Goal: Information Seeking & Learning: Learn about a topic

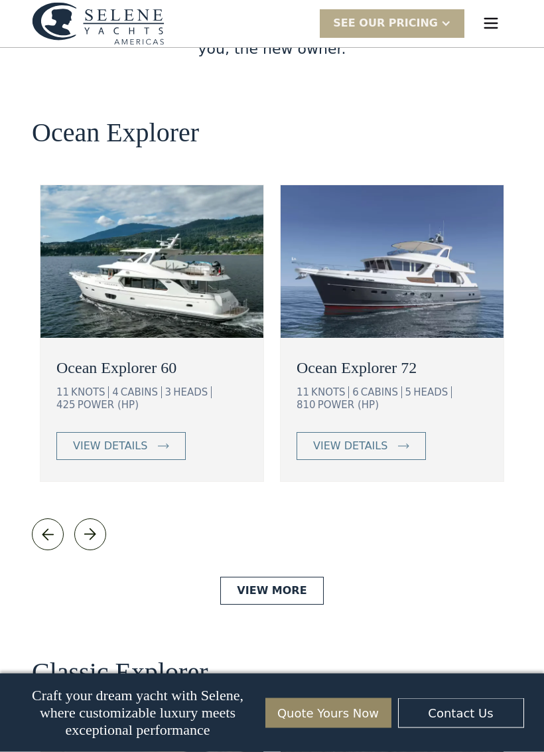
scroll to position [2329, 0]
click at [245, 577] on link "View More" at bounding box center [271, 591] width 103 height 28
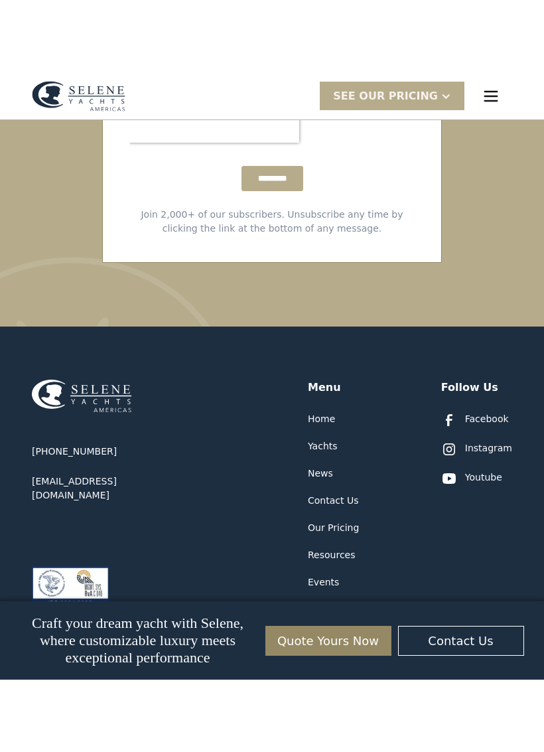
scroll to position [3912, 0]
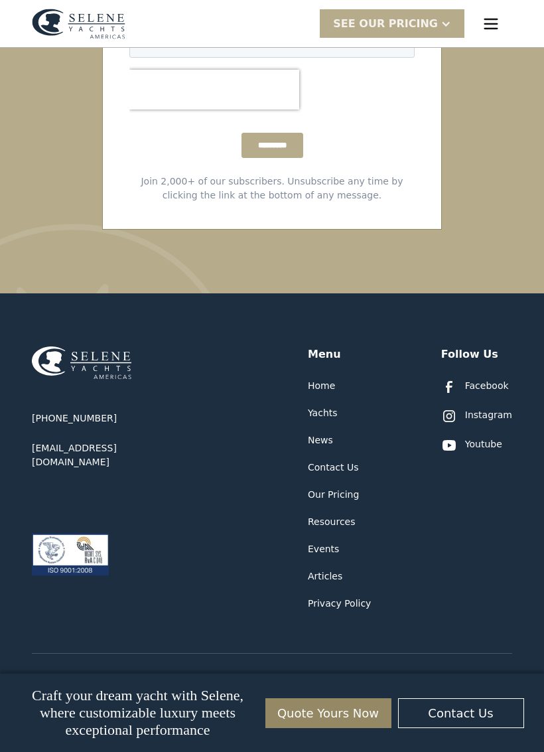
click at [350, 488] on div "Our Pricing" at bounding box center [333, 495] width 51 height 14
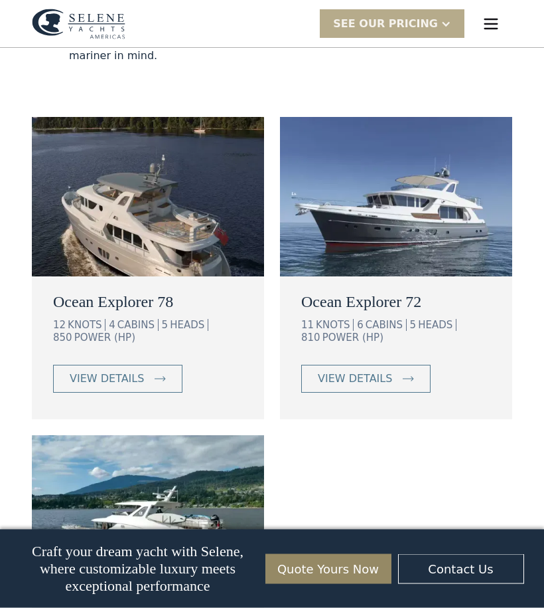
scroll to position [1196, 0]
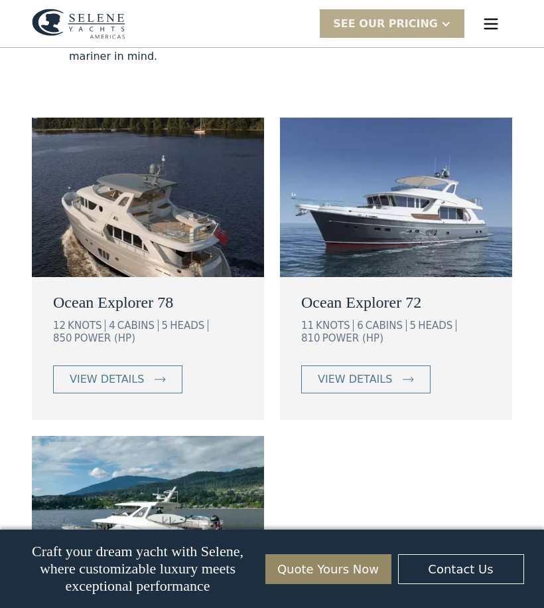
click at [408, 373] on link "view details" at bounding box center [365, 379] width 129 height 28
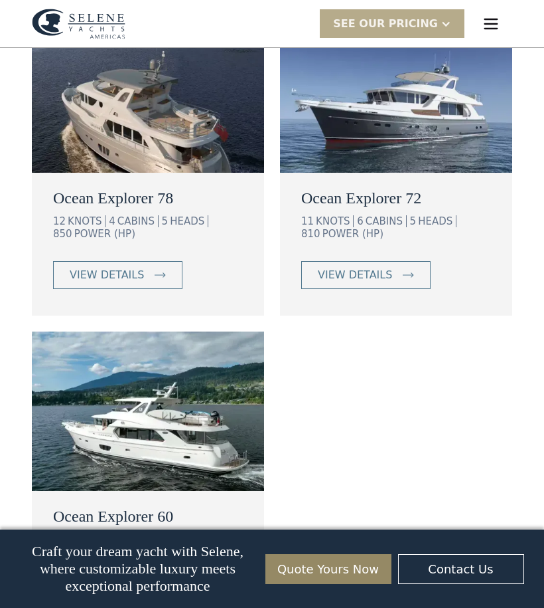
scroll to position [1299, 0]
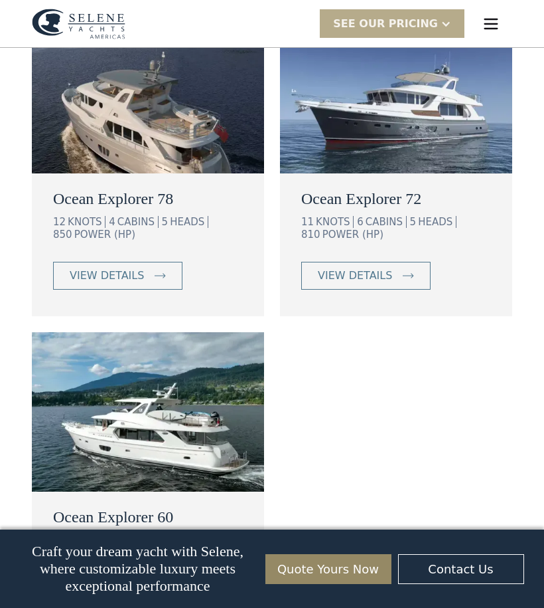
click at [86, 268] on div "view details" at bounding box center [107, 276] width 74 height 16
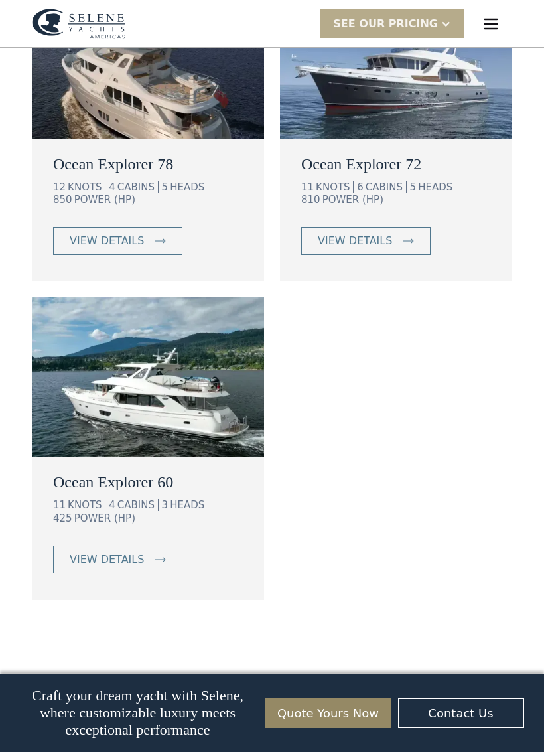
scroll to position [1375, 0]
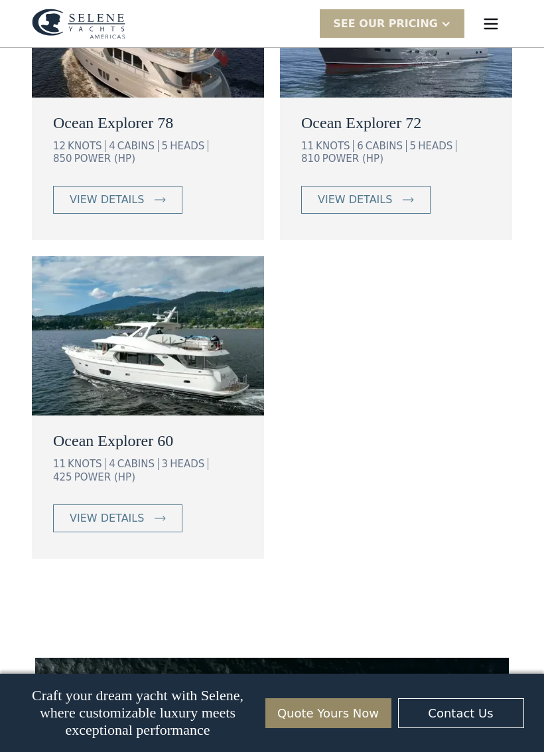
click at [92, 511] on div "view details" at bounding box center [107, 519] width 74 height 16
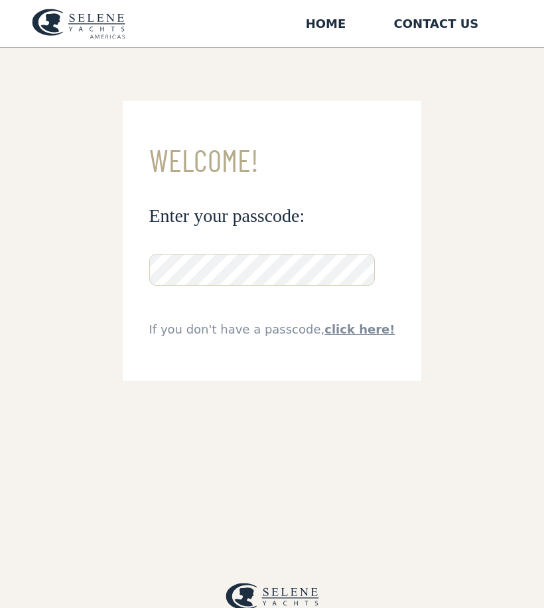
click at [56, 359] on div "**********" at bounding box center [272, 352] width 544 height 608
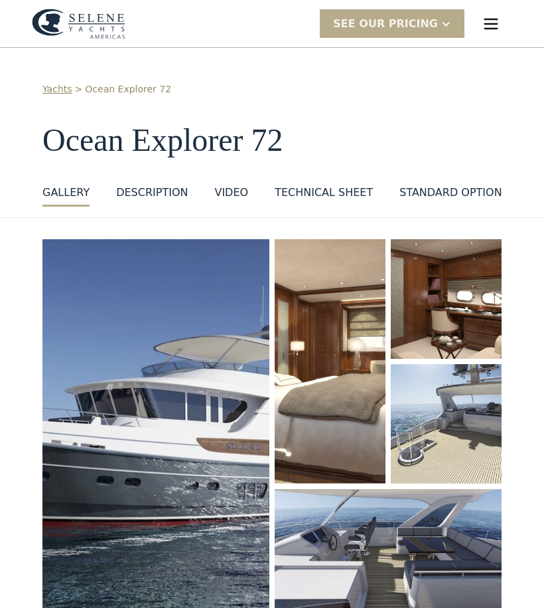
click at [110, 528] on img "open lightbox" at bounding box center [155, 425] width 227 height 372
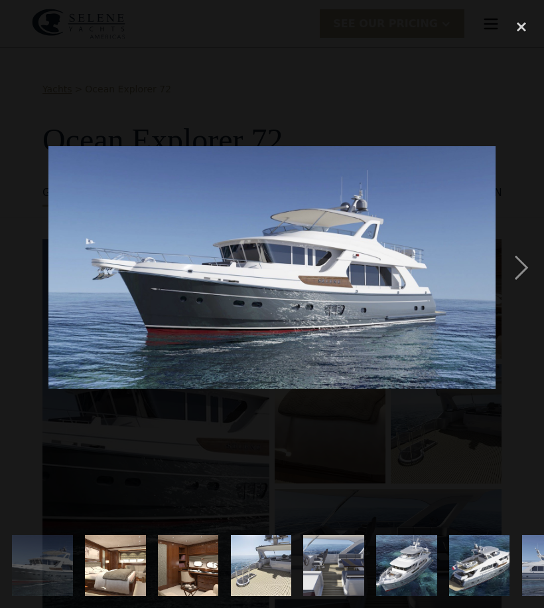
click at [524, 268] on div "next image" at bounding box center [521, 267] width 45 height 511
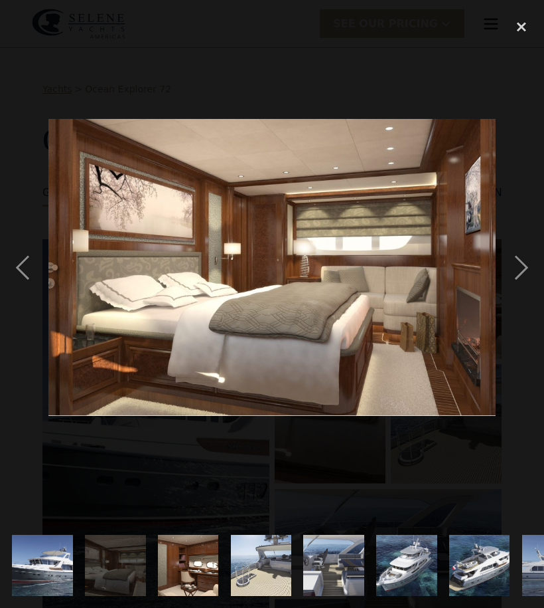
click at [522, 270] on div "next image" at bounding box center [521, 267] width 45 height 511
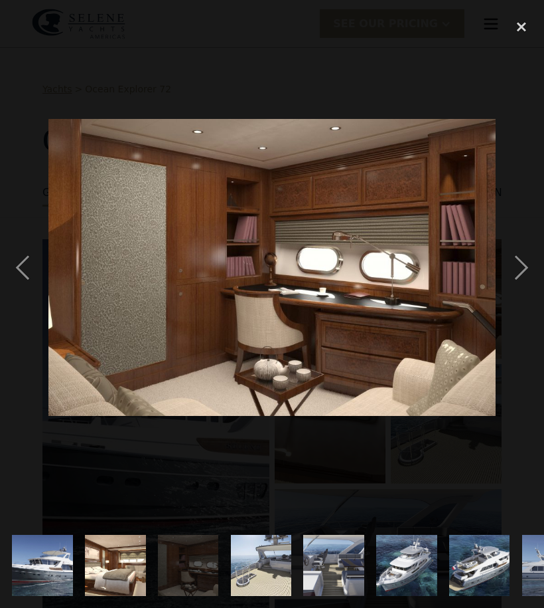
click at [521, 266] on div "next image" at bounding box center [521, 267] width 45 height 511
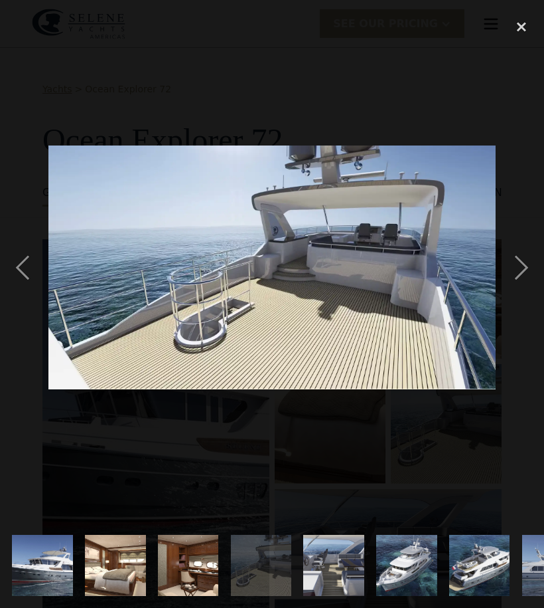
click at [520, 273] on div "next image" at bounding box center [521, 267] width 45 height 511
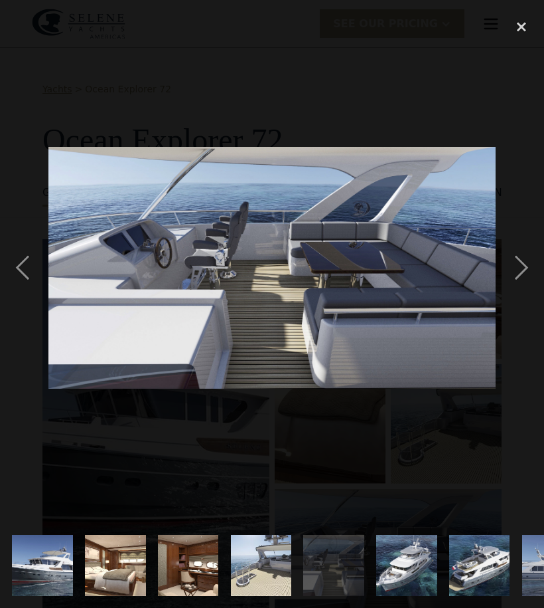
click at [523, 269] on div "next image" at bounding box center [521, 267] width 45 height 511
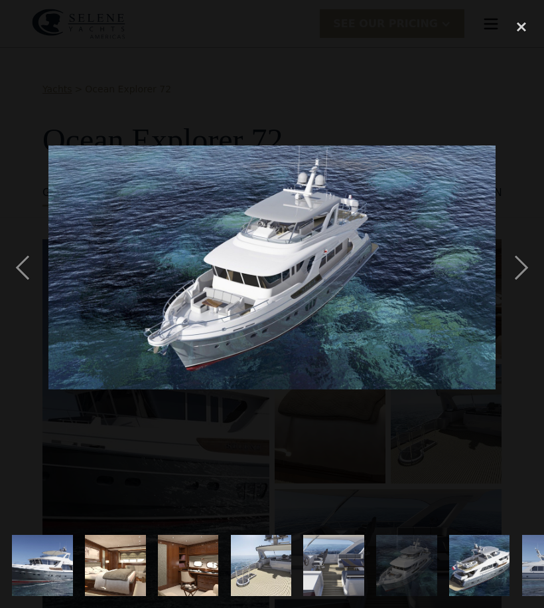
click at [17, 268] on div "previous image" at bounding box center [22, 267] width 45 height 511
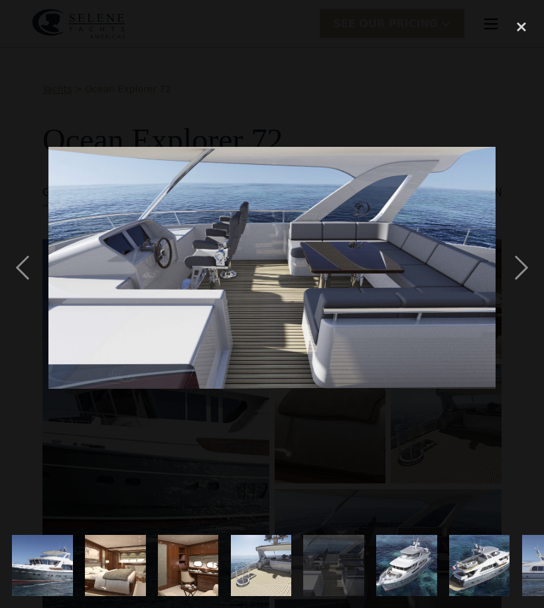
click at [518, 276] on div "next image" at bounding box center [521, 267] width 45 height 511
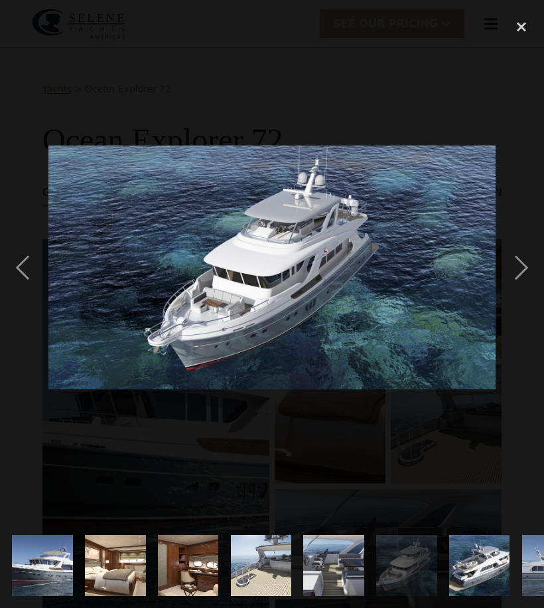
click at [518, 273] on div "next image" at bounding box center [521, 267] width 45 height 511
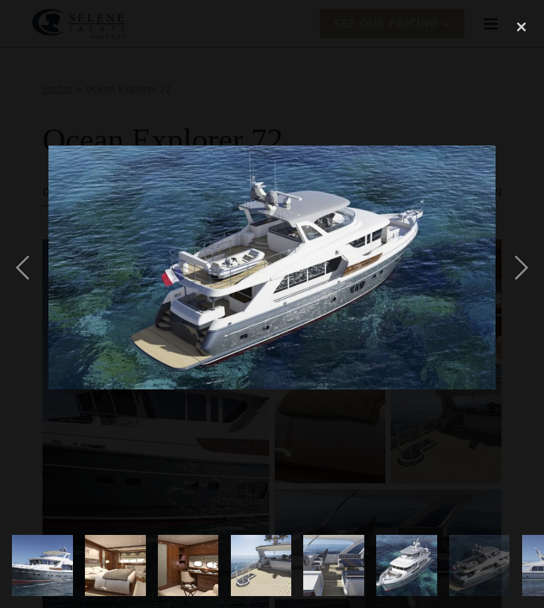
click at [22, 260] on div "previous image" at bounding box center [22, 267] width 45 height 511
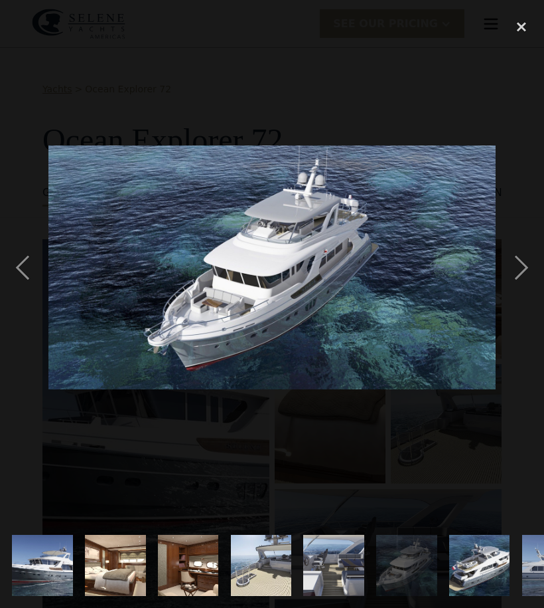
click at [20, 260] on div "previous image" at bounding box center [22, 267] width 45 height 511
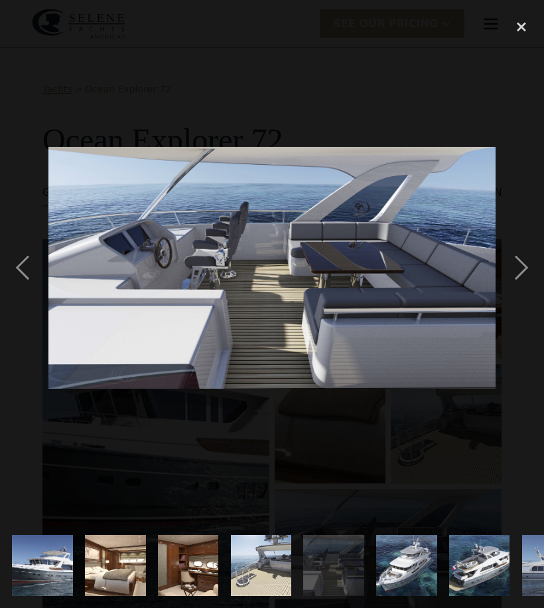
click at [19, 270] on div "previous image" at bounding box center [22, 267] width 45 height 511
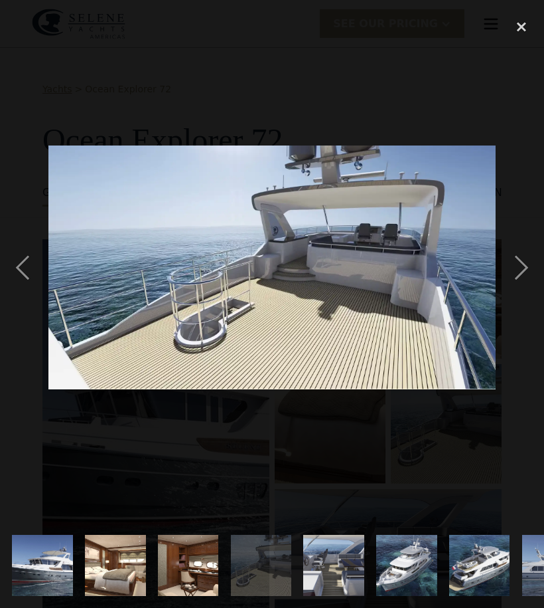
click at [517, 273] on div "next image" at bounding box center [521, 267] width 45 height 511
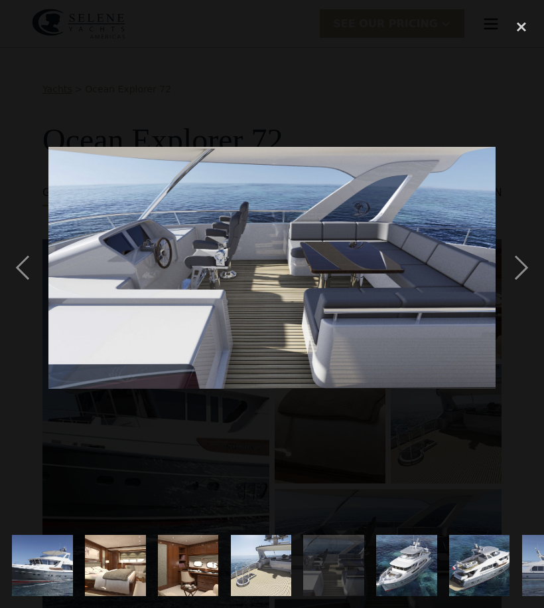
click at [520, 274] on div "next image" at bounding box center [521, 267] width 45 height 511
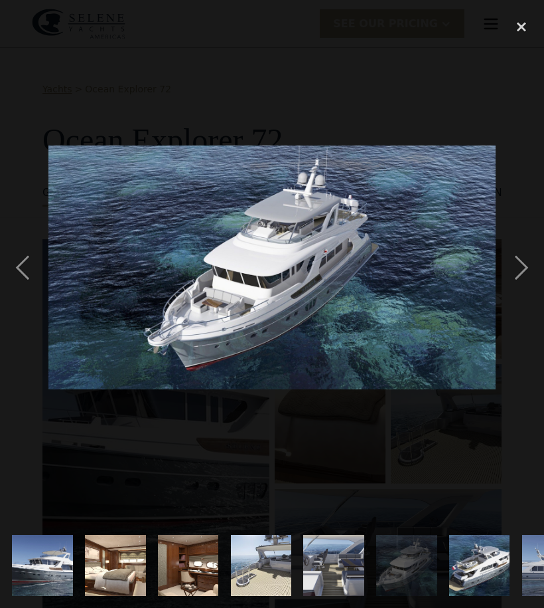
click at [515, 279] on div "next image" at bounding box center [521, 267] width 45 height 511
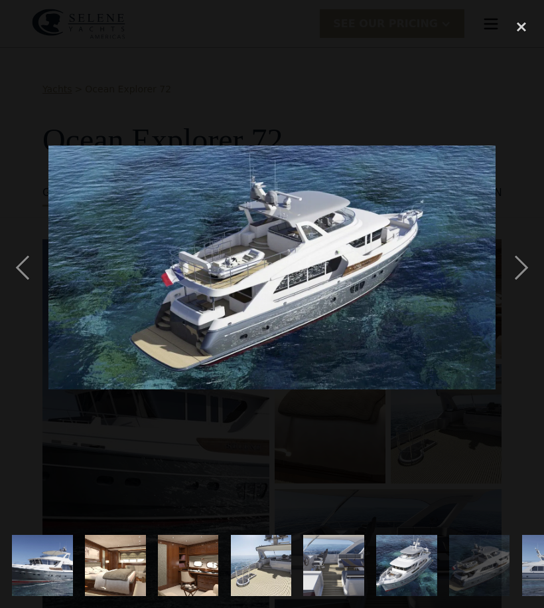
click at [519, 270] on div "next image" at bounding box center [521, 267] width 45 height 511
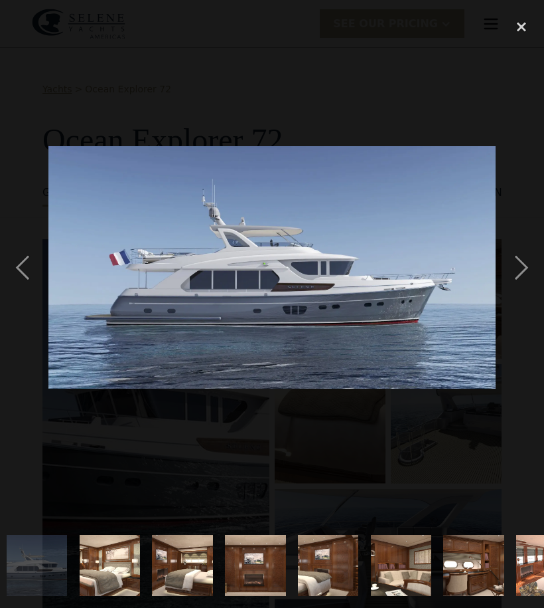
scroll to position [0, 517]
click at [520, 273] on div "next image" at bounding box center [521, 267] width 45 height 511
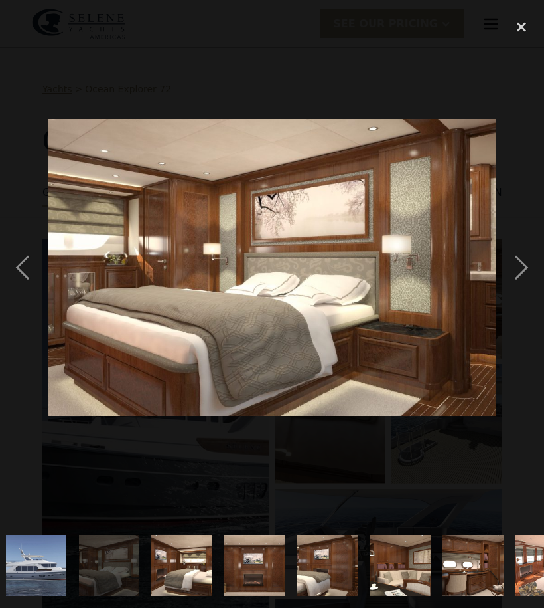
click at [516, 277] on div "next image" at bounding box center [521, 267] width 45 height 511
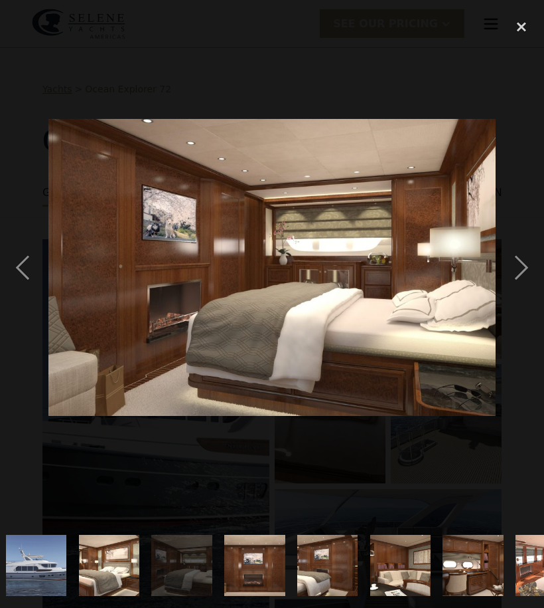
click at [524, 272] on div "next image" at bounding box center [521, 267] width 45 height 511
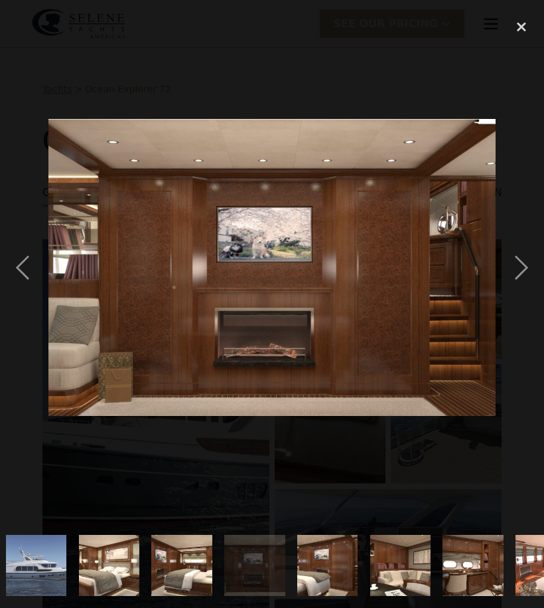
click at [517, 278] on div "next image" at bounding box center [521, 267] width 45 height 511
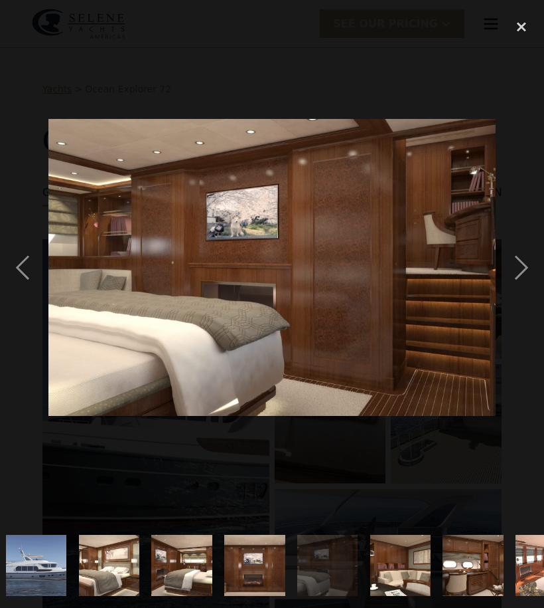
click at [521, 270] on div "next image" at bounding box center [521, 267] width 45 height 511
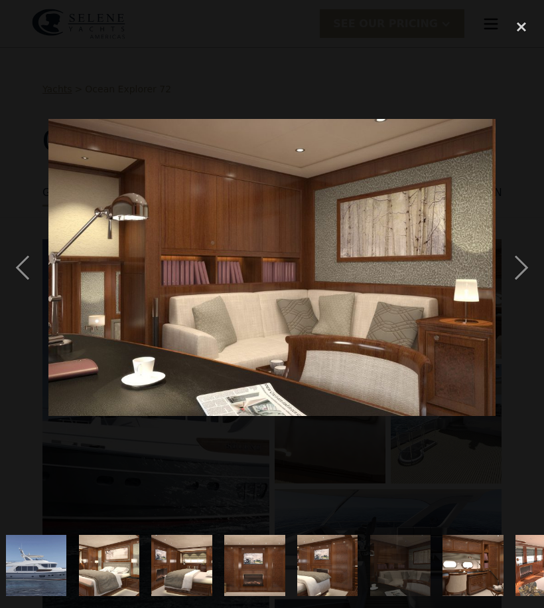
click at [15, 277] on div "previous image" at bounding box center [22, 267] width 45 height 511
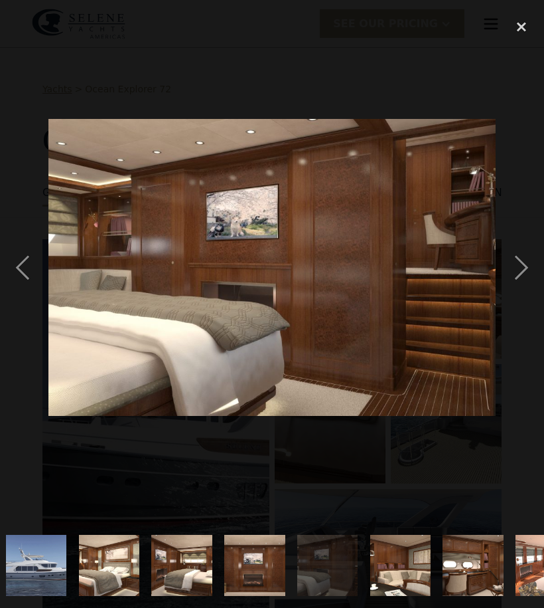
click at [517, 272] on div "next image" at bounding box center [521, 267] width 45 height 511
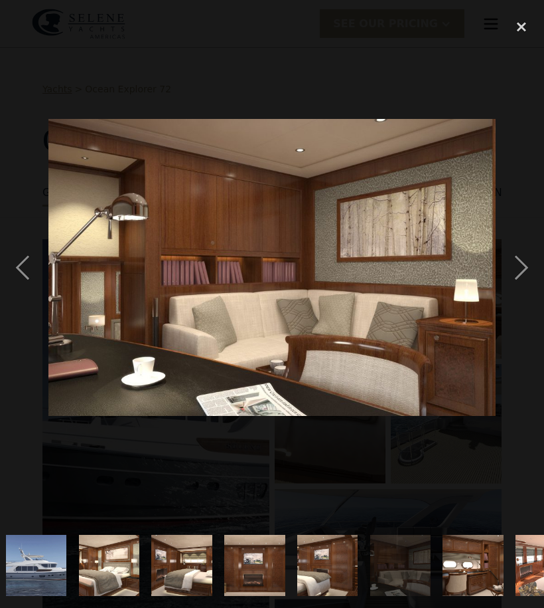
click at [517, 270] on div "next image" at bounding box center [521, 267] width 45 height 511
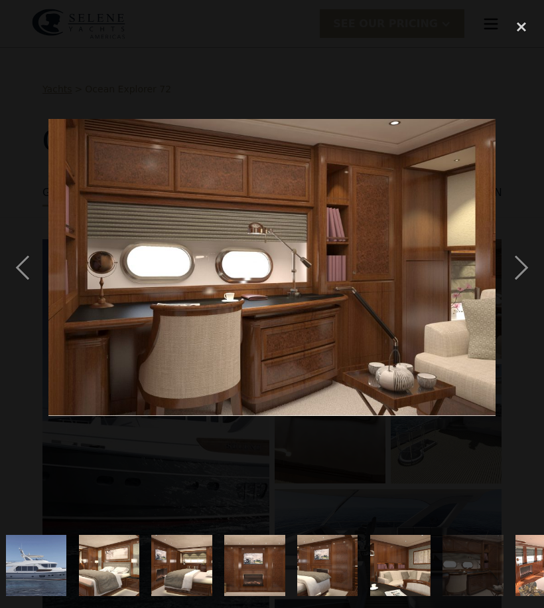
click at [521, 274] on div "next image" at bounding box center [521, 267] width 45 height 511
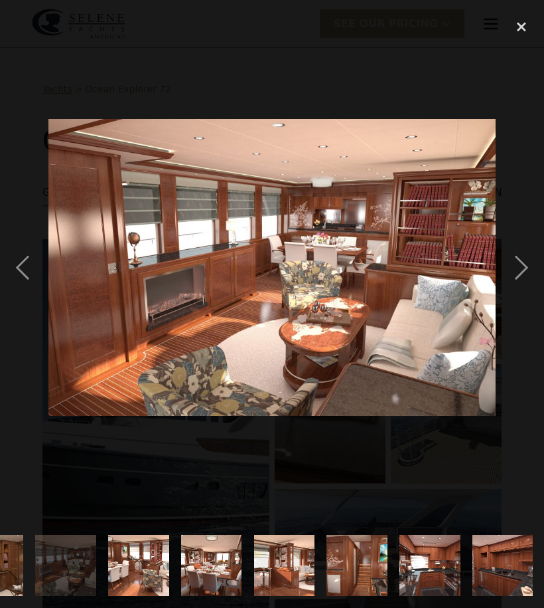
scroll to position [0, 999]
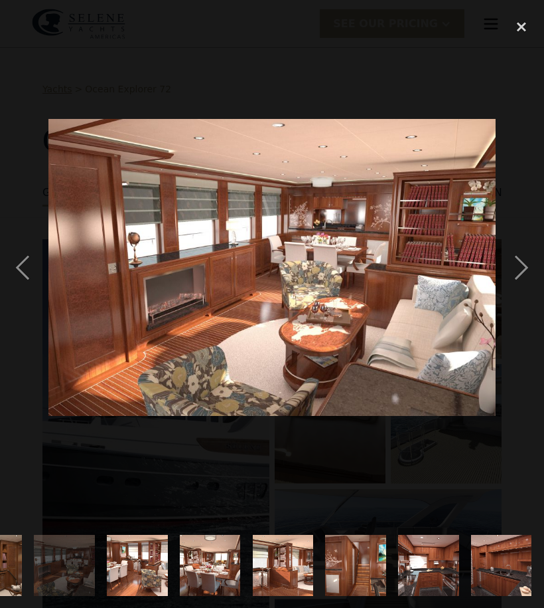
click at [521, 269] on div "next image" at bounding box center [521, 267] width 45 height 511
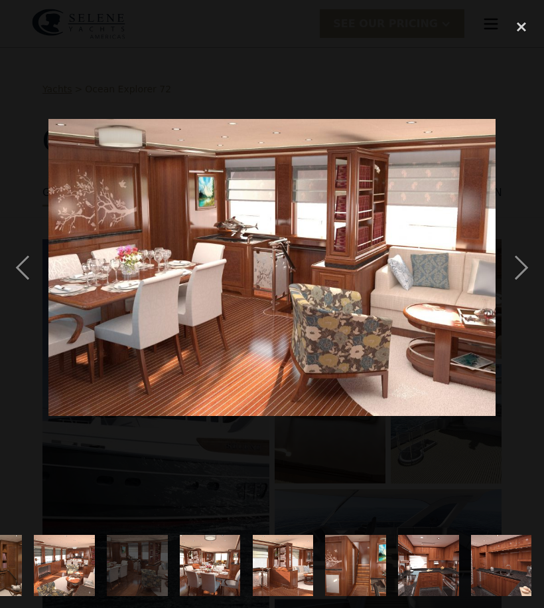
click at [517, 274] on div "next image" at bounding box center [521, 267] width 45 height 511
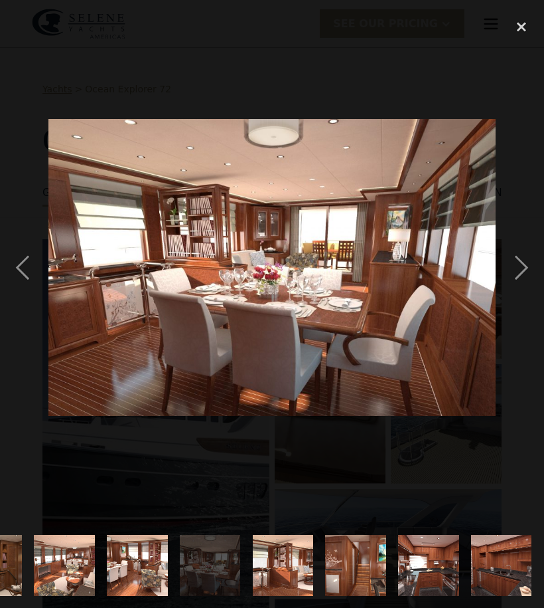
click at [519, 270] on div "next image" at bounding box center [521, 267] width 45 height 511
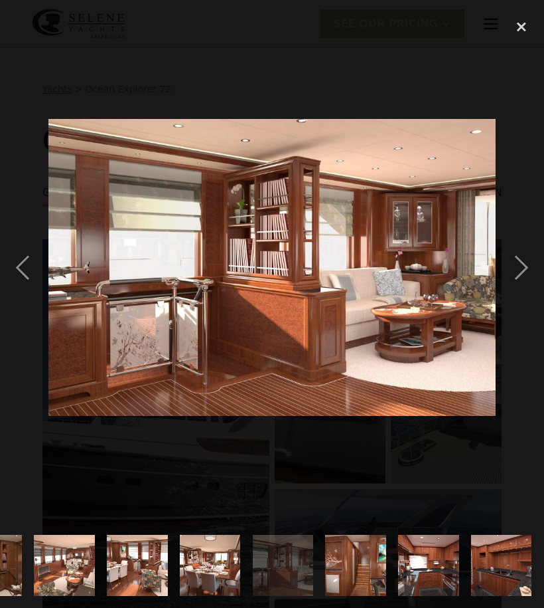
click at [520, 273] on div "next image" at bounding box center [521, 267] width 45 height 511
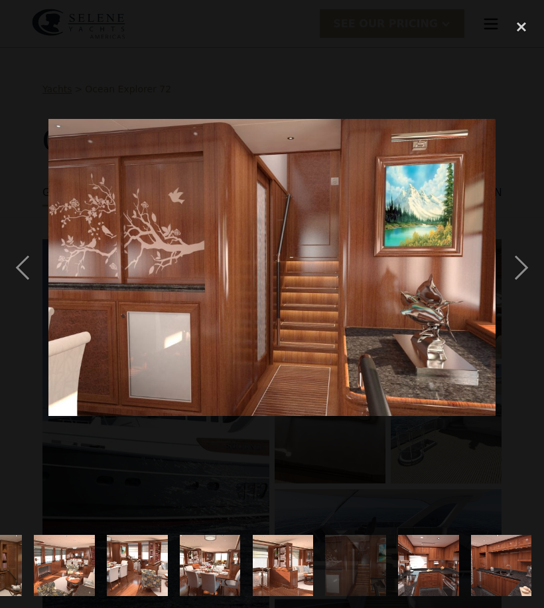
click at [526, 269] on div "next image" at bounding box center [521, 267] width 45 height 511
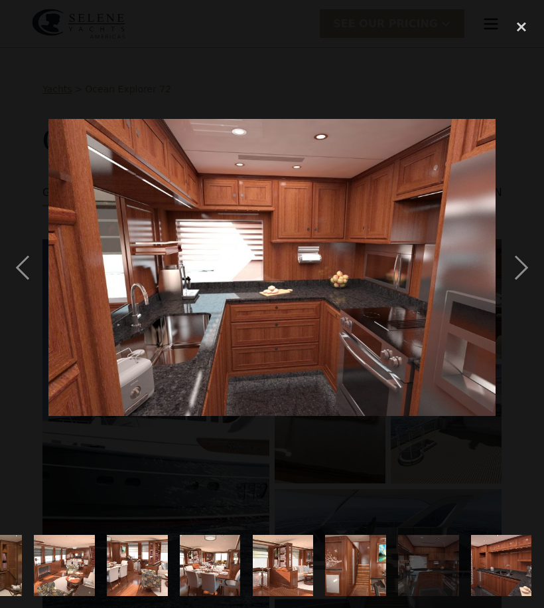
click at [518, 263] on div "next image" at bounding box center [521, 267] width 45 height 511
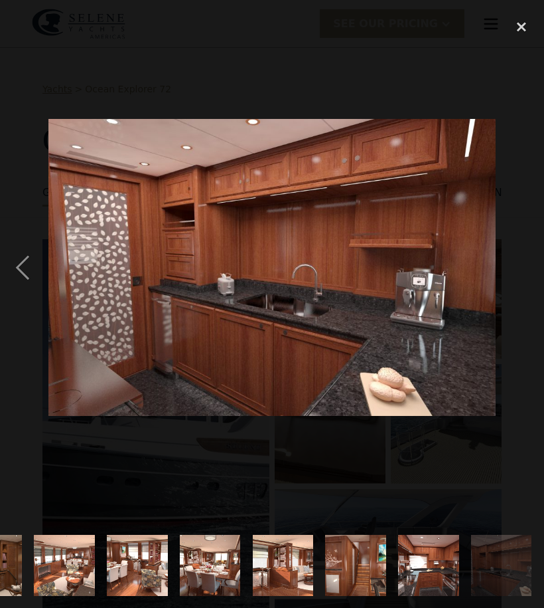
click at [17, 271] on div "previous image" at bounding box center [22, 267] width 45 height 511
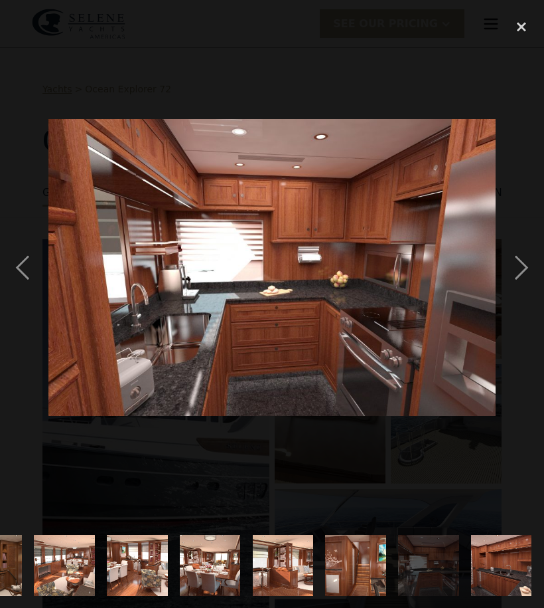
click at [29, 276] on div "previous image" at bounding box center [22, 267] width 45 height 511
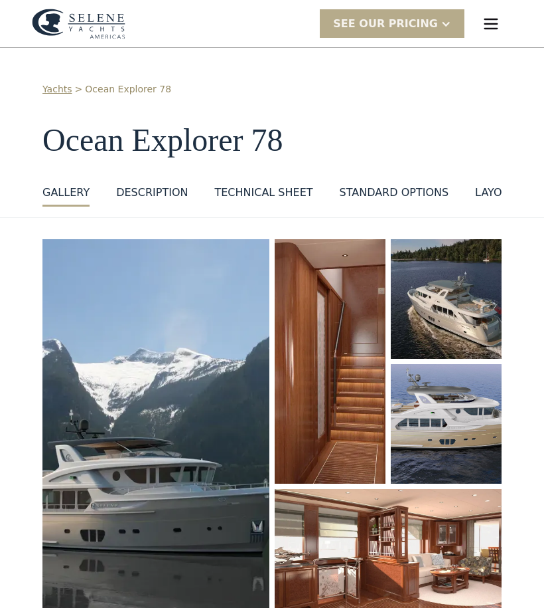
click at [104, 514] on img "open lightbox" at bounding box center [155, 427] width 227 height 377
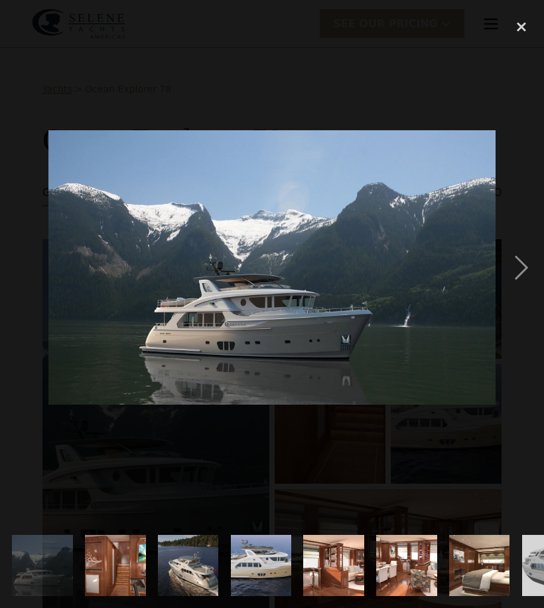
click at [519, 274] on div "next image" at bounding box center [521, 267] width 45 height 511
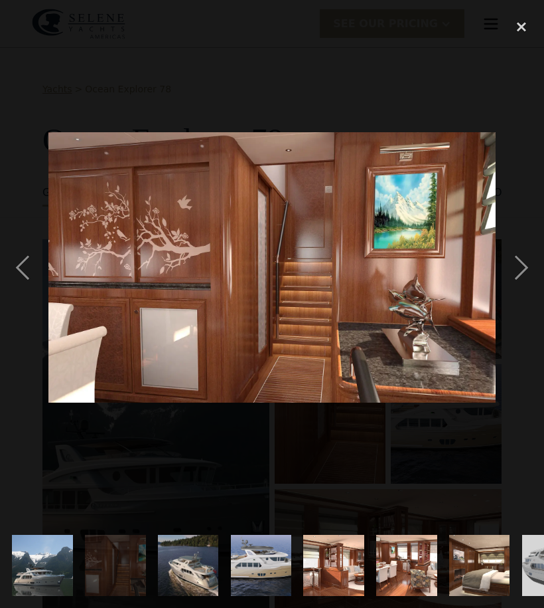
click at [526, 271] on div "next image" at bounding box center [521, 267] width 45 height 511
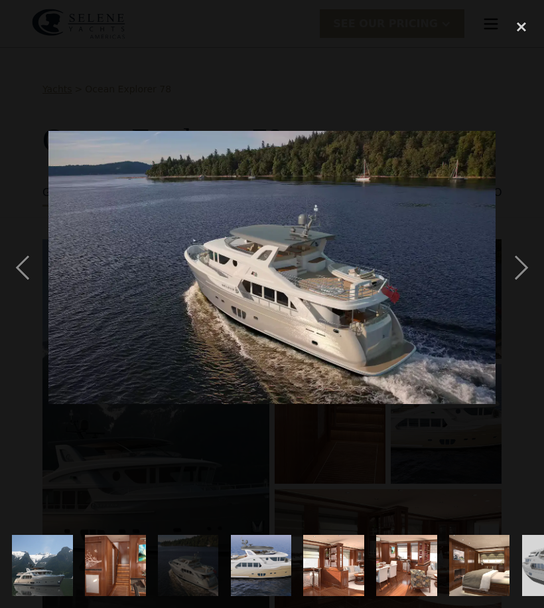
click at [520, 276] on div "next image" at bounding box center [521, 267] width 45 height 511
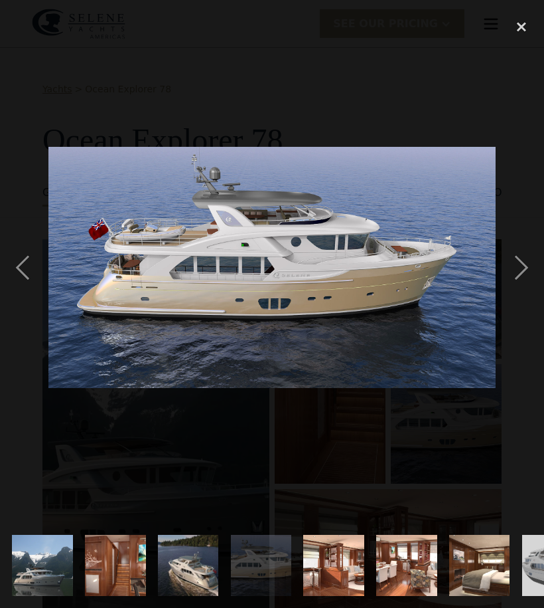
click at [523, 264] on div "next image" at bounding box center [521, 267] width 45 height 511
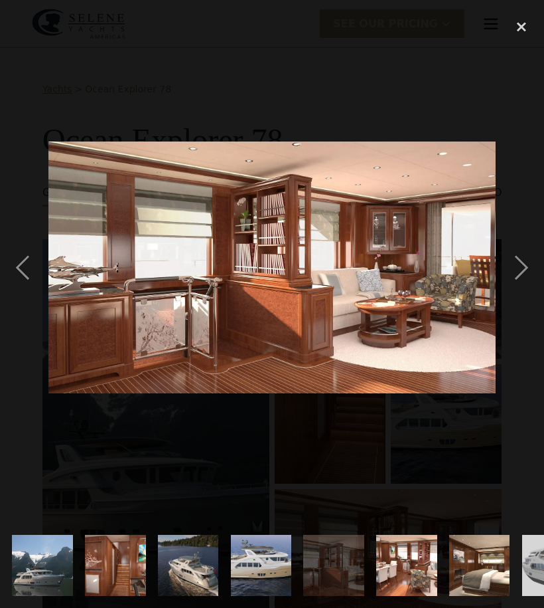
click at [529, 271] on div "next image" at bounding box center [521, 267] width 45 height 511
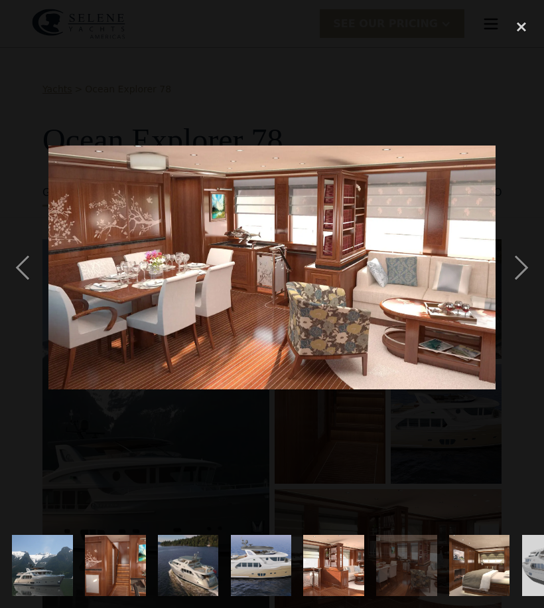
click at [25, 262] on div "previous image" at bounding box center [22, 267] width 45 height 511
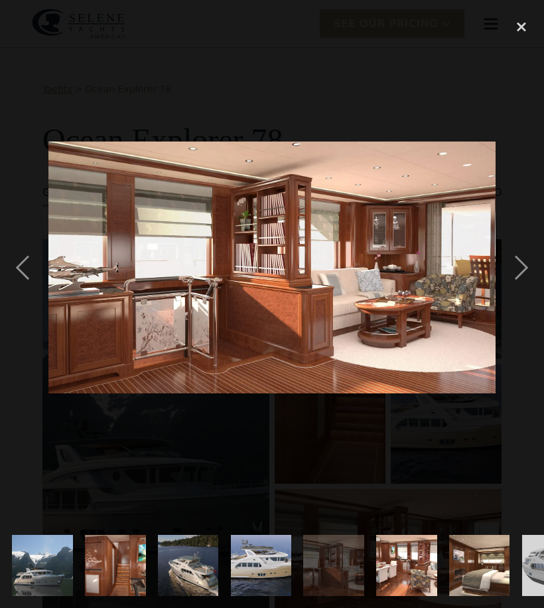
click at [523, 267] on div "next image" at bounding box center [521, 267] width 45 height 511
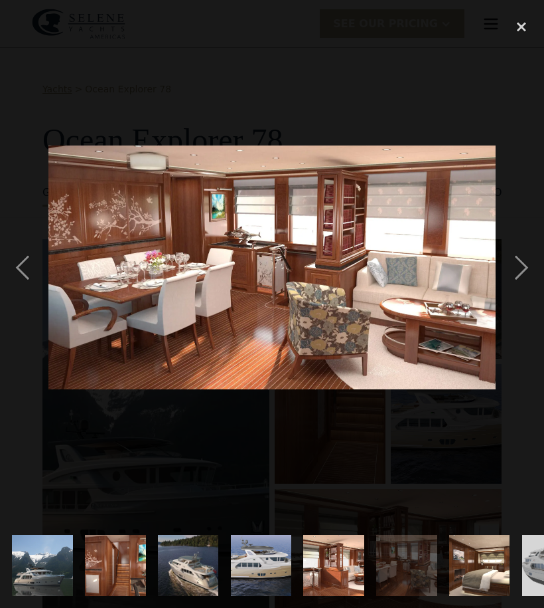
click at [526, 267] on div "next image" at bounding box center [521, 267] width 45 height 511
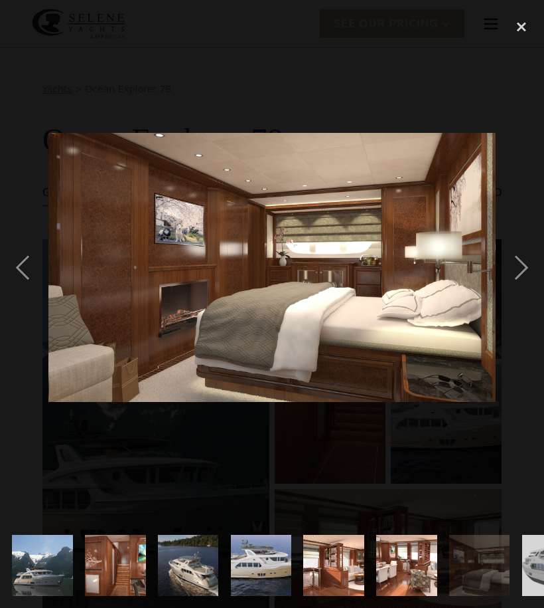
click at [531, 268] on div "next image" at bounding box center [521, 267] width 45 height 511
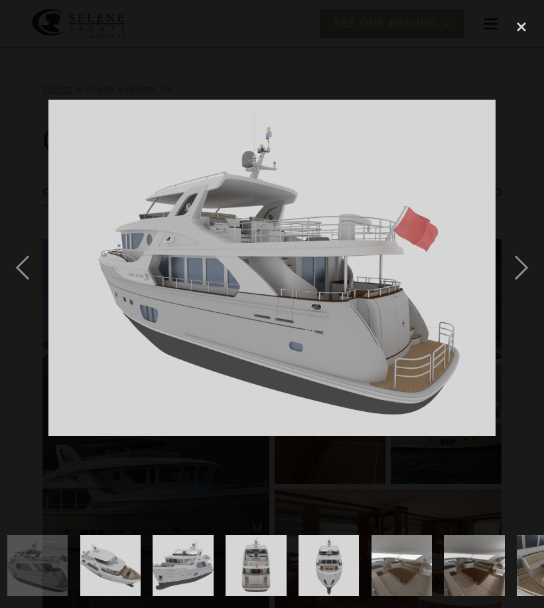
scroll to position [0, 517]
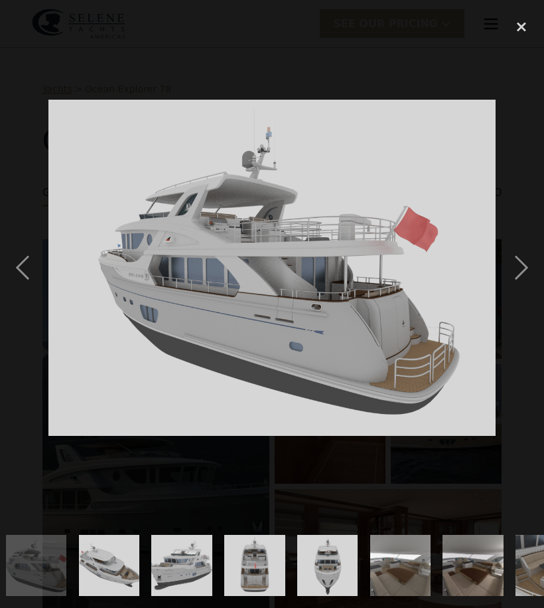
click at [537, 266] on div "next image" at bounding box center [521, 267] width 45 height 511
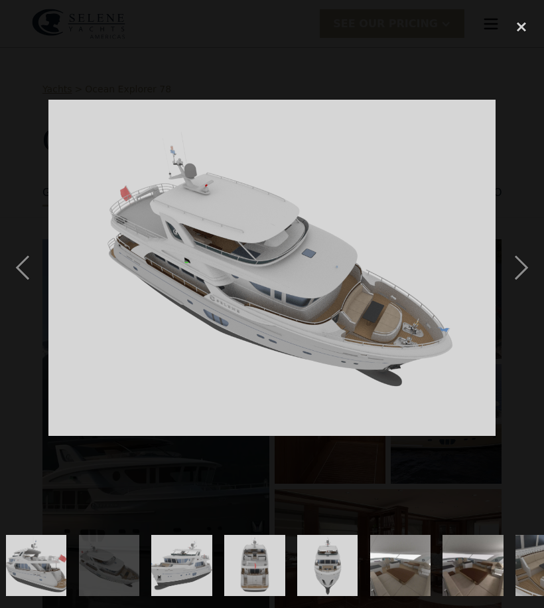
click at [540, 264] on div "next image" at bounding box center [521, 267] width 45 height 511
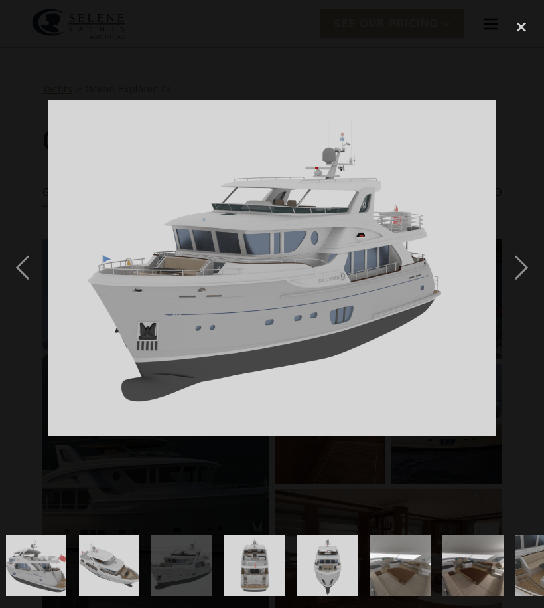
click at [21, 262] on div "previous image" at bounding box center [22, 267] width 45 height 511
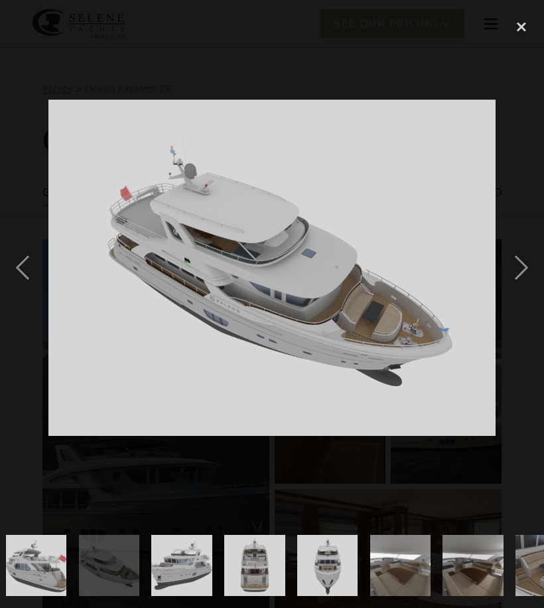
click at [17, 254] on div "previous image" at bounding box center [22, 267] width 45 height 511
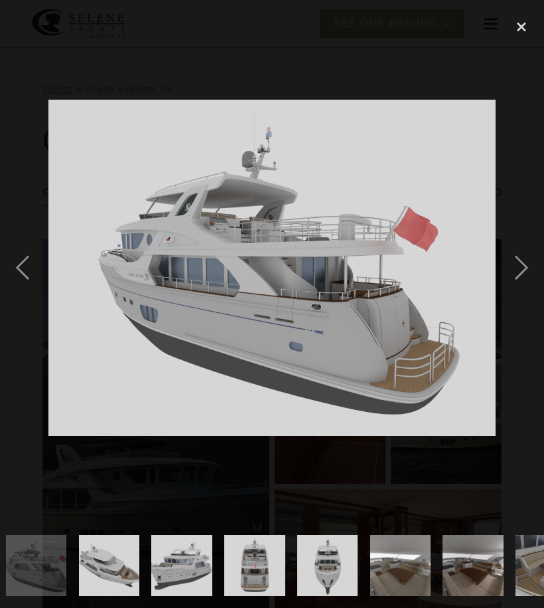
click at [521, 274] on div "next image" at bounding box center [521, 267] width 45 height 511
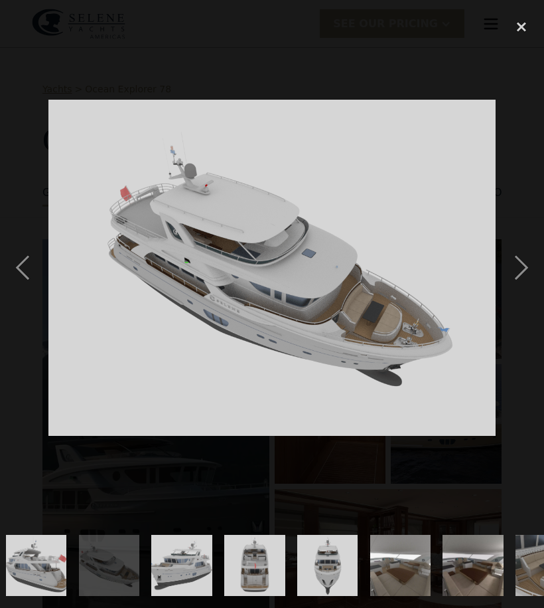
click at [529, 272] on div "next image" at bounding box center [521, 267] width 45 height 511
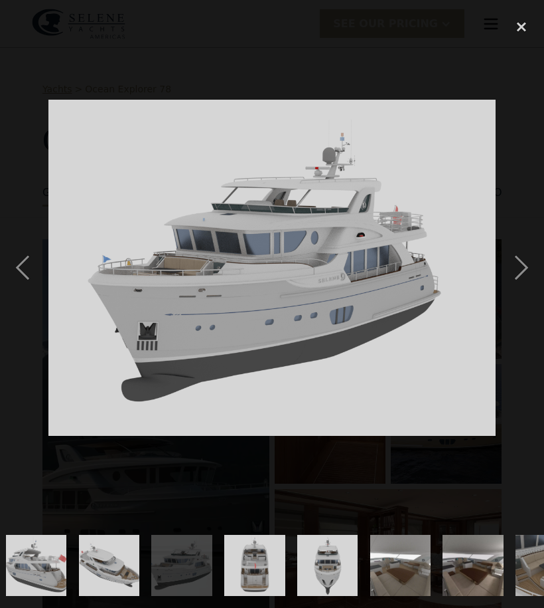
click at [21, 262] on div "previous image" at bounding box center [22, 267] width 45 height 511
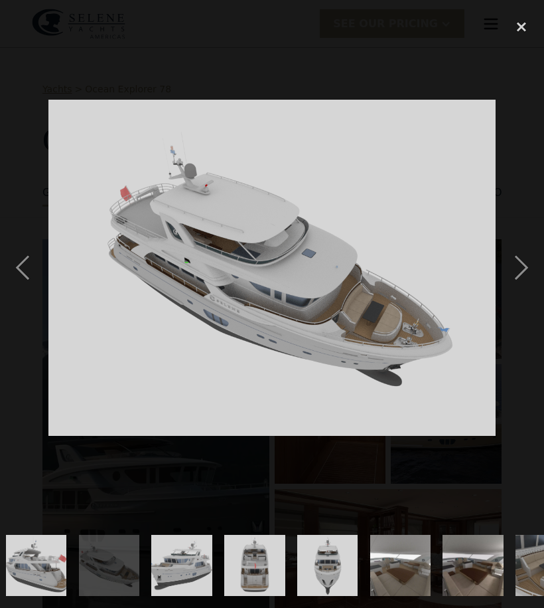
click at [531, 279] on div "next image" at bounding box center [521, 267] width 45 height 511
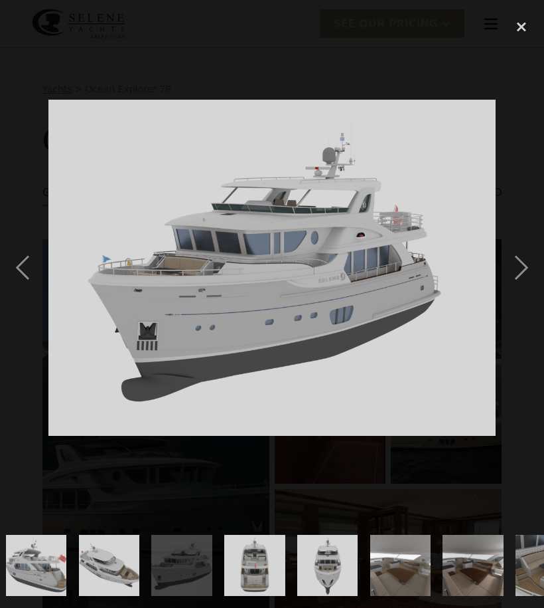
click at [530, 271] on div "next image" at bounding box center [521, 267] width 45 height 511
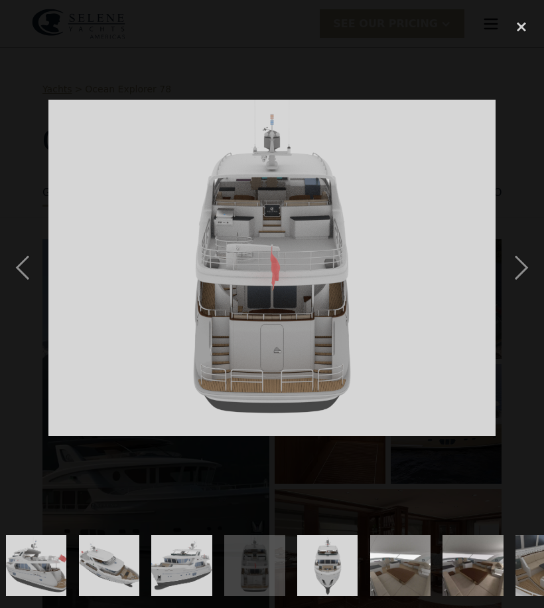
click at [526, 274] on div "next image" at bounding box center [521, 267] width 45 height 511
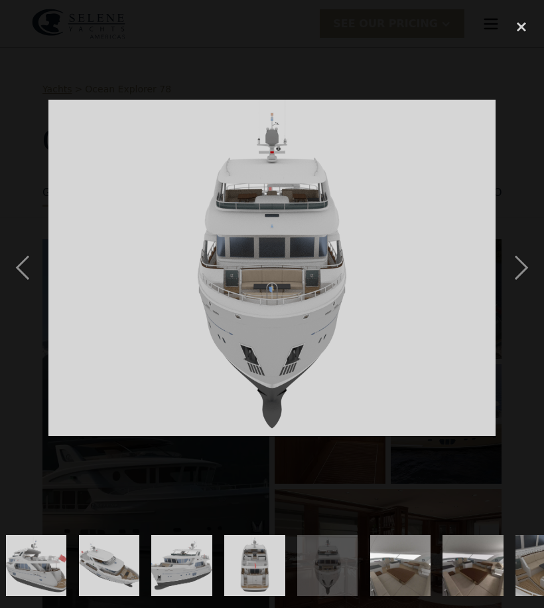
click at [532, 268] on div "next image" at bounding box center [521, 267] width 45 height 511
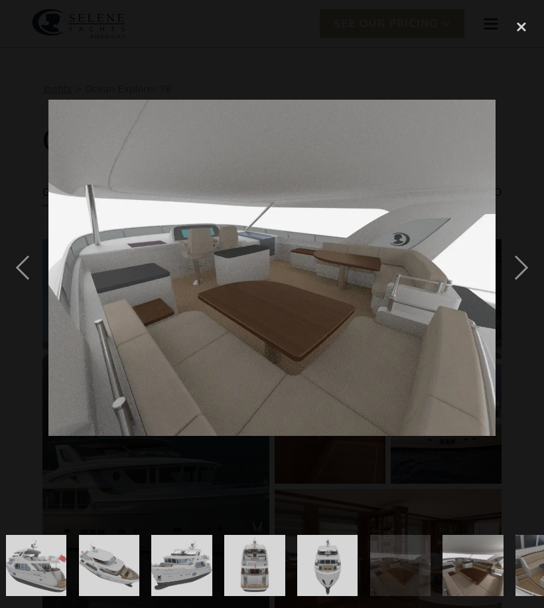
click at [521, 276] on div "next image" at bounding box center [521, 267] width 45 height 511
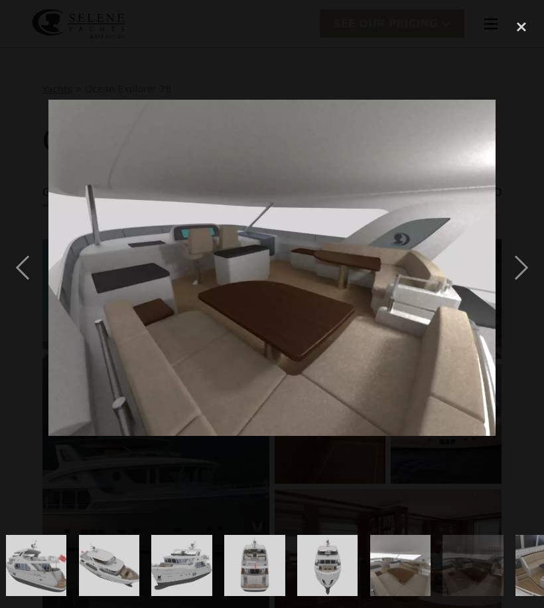
click at [523, 269] on div "next image" at bounding box center [521, 267] width 45 height 511
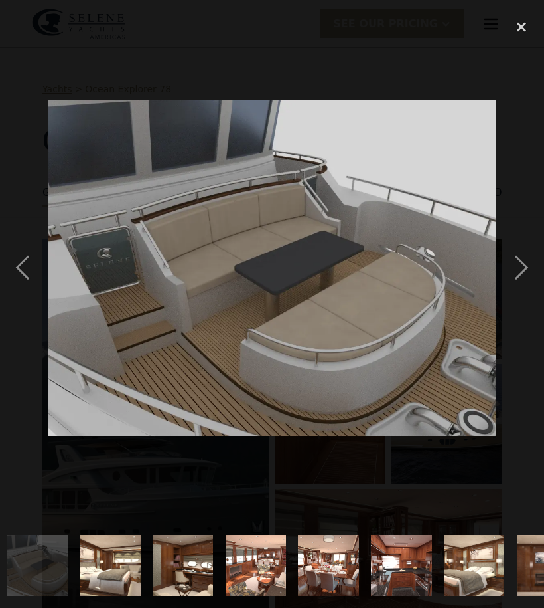
scroll to position [0, 1027]
click at [524, 264] on div "next image" at bounding box center [521, 267] width 45 height 511
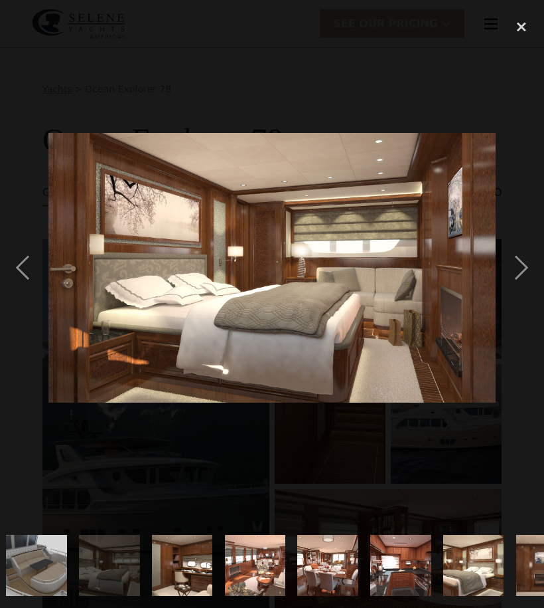
click at [32, 263] on div "previous image" at bounding box center [22, 267] width 45 height 511
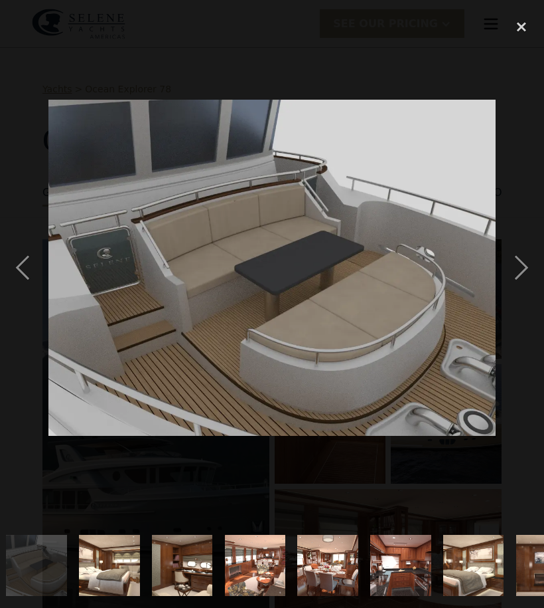
click at [524, 273] on div "next image" at bounding box center [521, 267] width 45 height 511
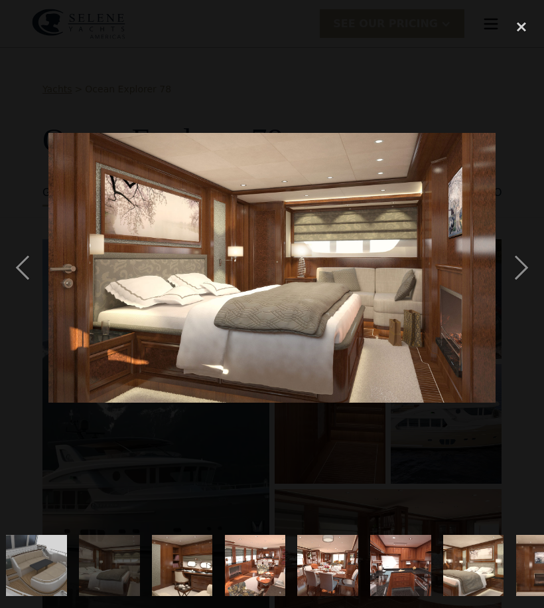
click at [523, 269] on div "next image" at bounding box center [521, 267] width 45 height 511
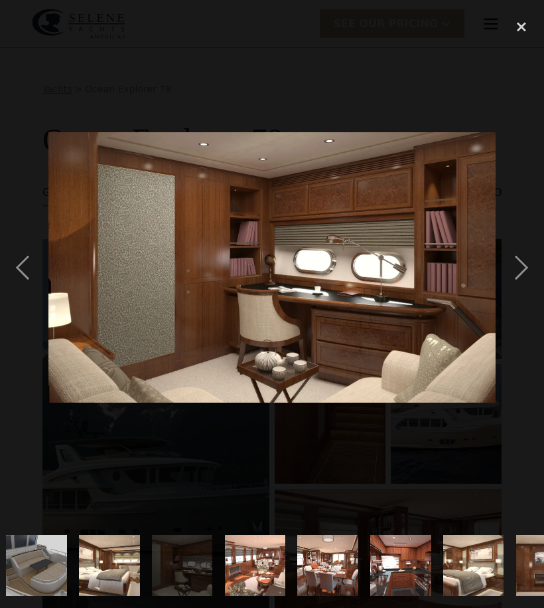
click at [523, 272] on div "next image" at bounding box center [521, 267] width 45 height 511
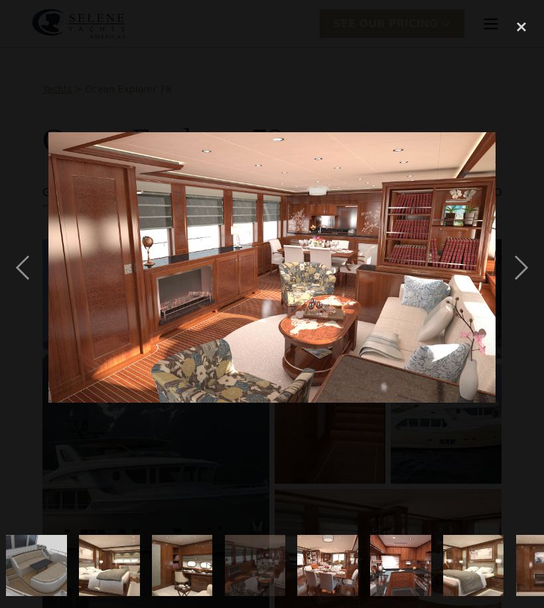
click at [526, 268] on div "next image" at bounding box center [521, 267] width 45 height 511
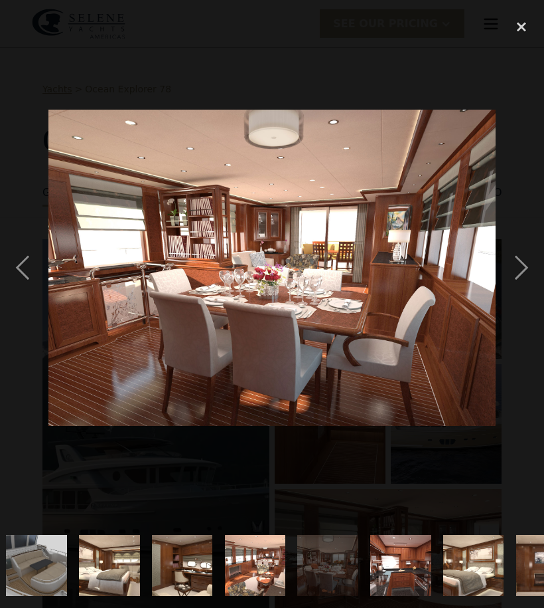
click at [524, 269] on div "next image" at bounding box center [521, 267] width 45 height 511
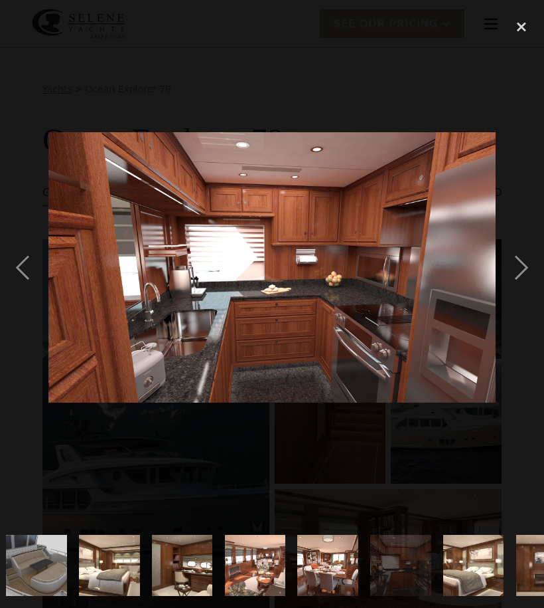
click at [19, 273] on div "previous image" at bounding box center [22, 267] width 45 height 511
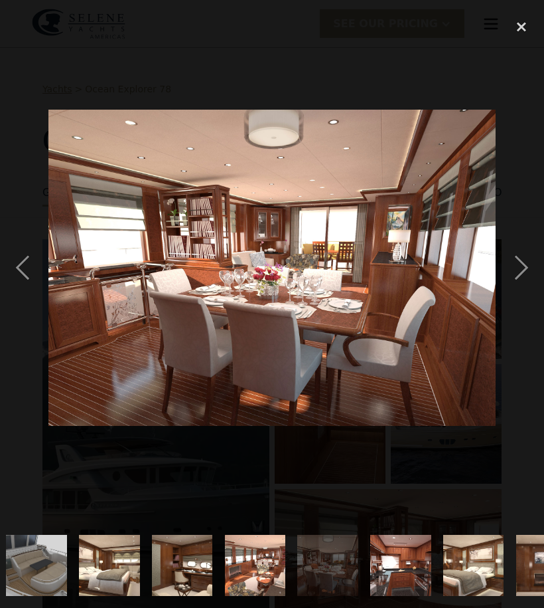
click at [525, 265] on div "next image" at bounding box center [521, 267] width 45 height 511
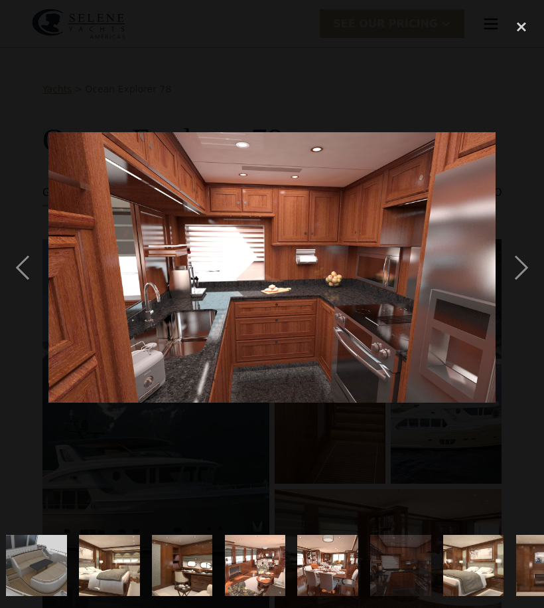
click at [525, 262] on div "next image" at bounding box center [521, 267] width 45 height 511
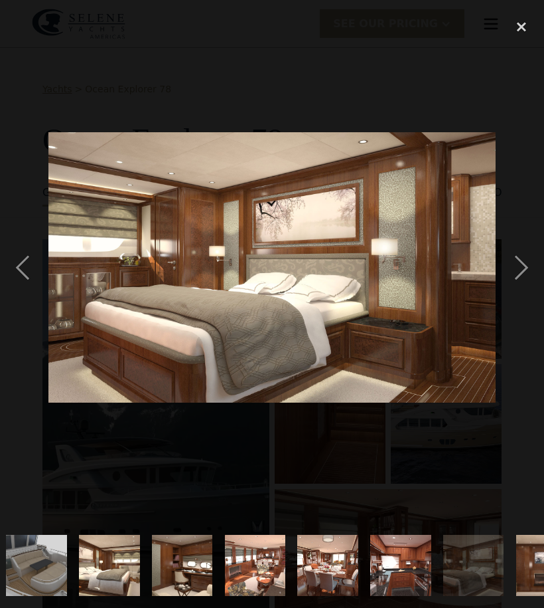
click at [521, 270] on div "next image" at bounding box center [521, 267] width 45 height 511
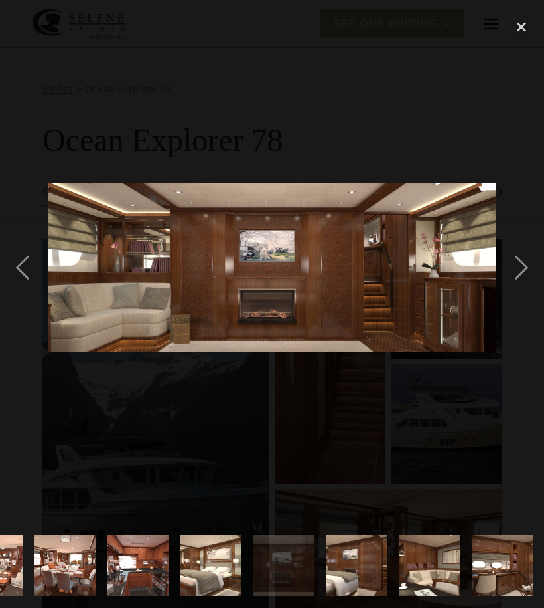
scroll to position [0, 1290]
click at [520, 268] on div "next image" at bounding box center [521, 267] width 45 height 511
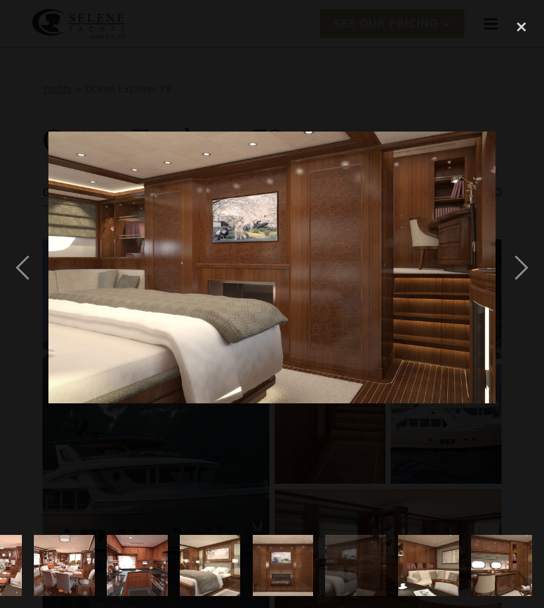
click at [526, 271] on div "next image" at bounding box center [521, 267] width 45 height 511
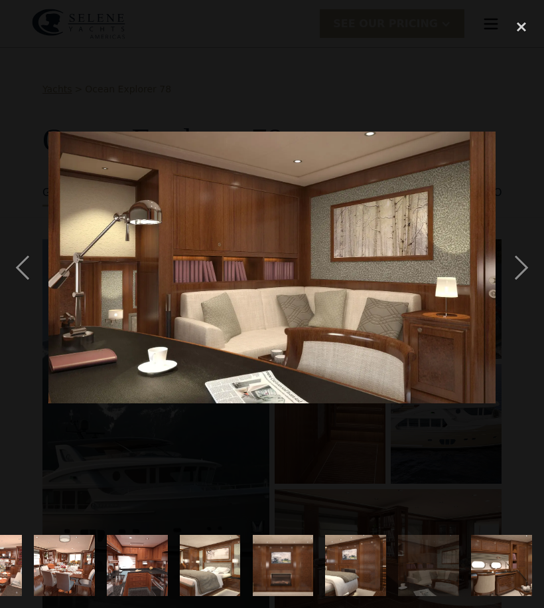
click at [523, 270] on div "next image" at bounding box center [521, 267] width 45 height 511
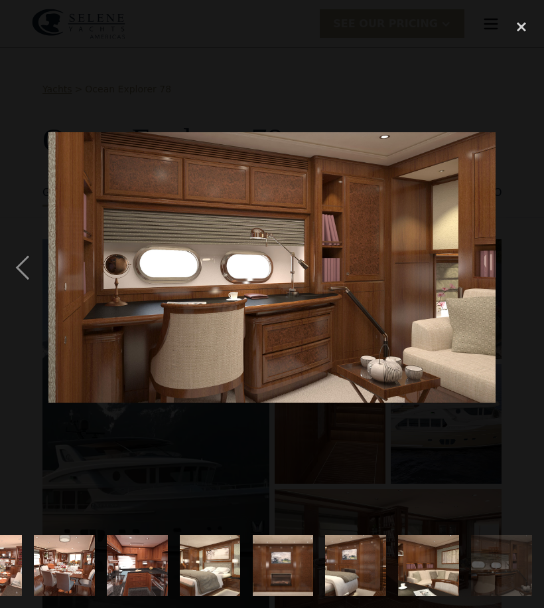
click at [18, 265] on div "previous image" at bounding box center [22, 267] width 45 height 511
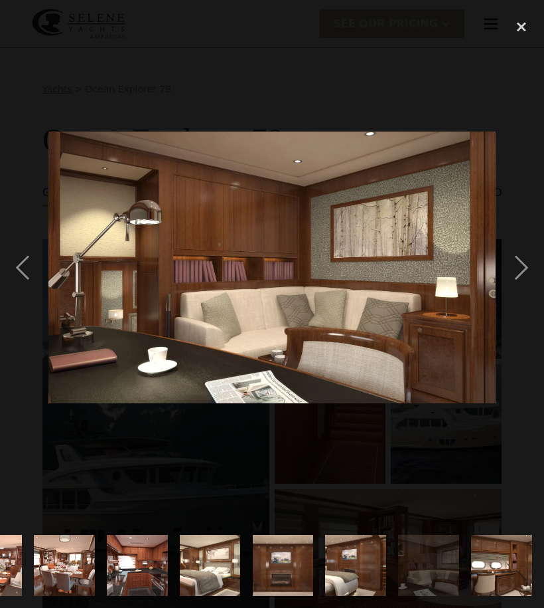
click at [521, 285] on div "next image" at bounding box center [521, 267] width 45 height 511
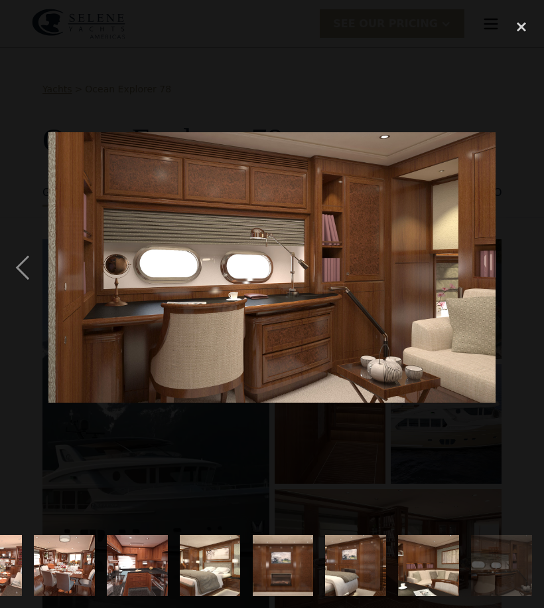
click at [21, 266] on div "previous image" at bounding box center [22, 267] width 45 height 511
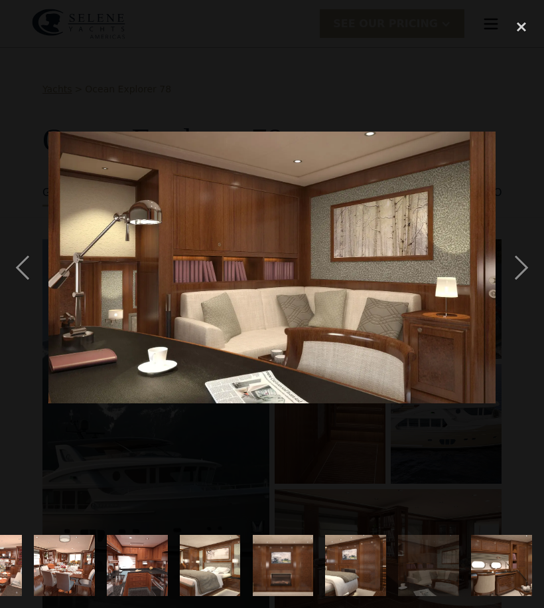
click at [21, 268] on div "previous image" at bounding box center [22, 267] width 45 height 511
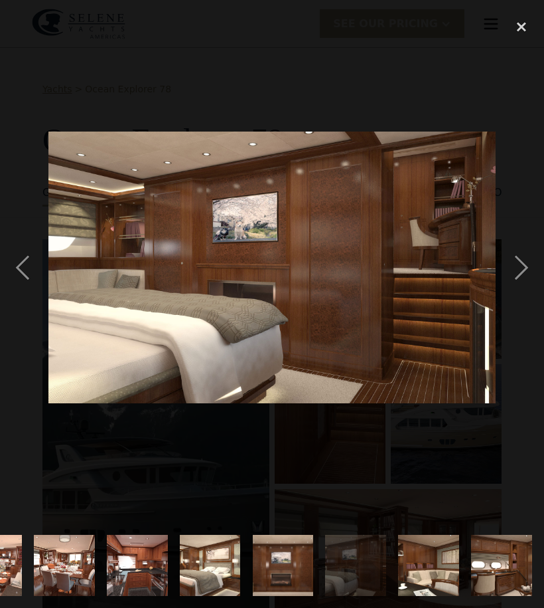
click at [23, 266] on div "previous image" at bounding box center [22, 267] width 45 height 511
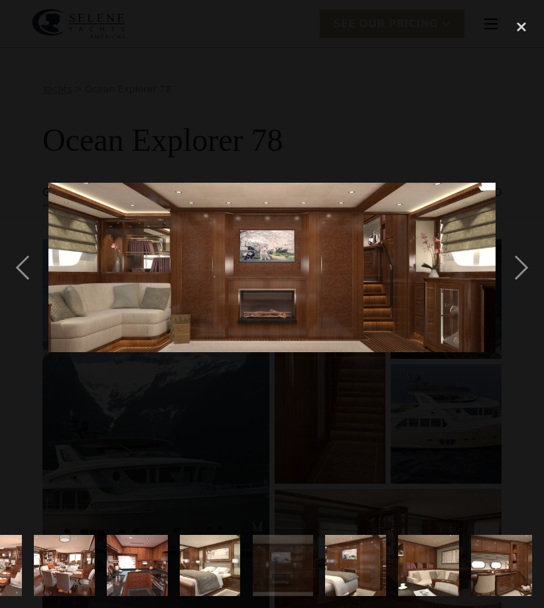
click at [23, 268] on div "previous image" at bounding box center [22, 267] width 45 height 511
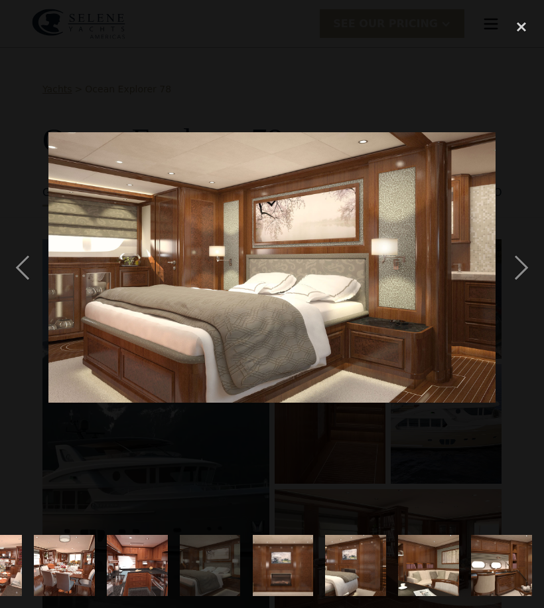
click at [19, 272] on div "previous image" at bounding box center [22, 267] width 45 height 511
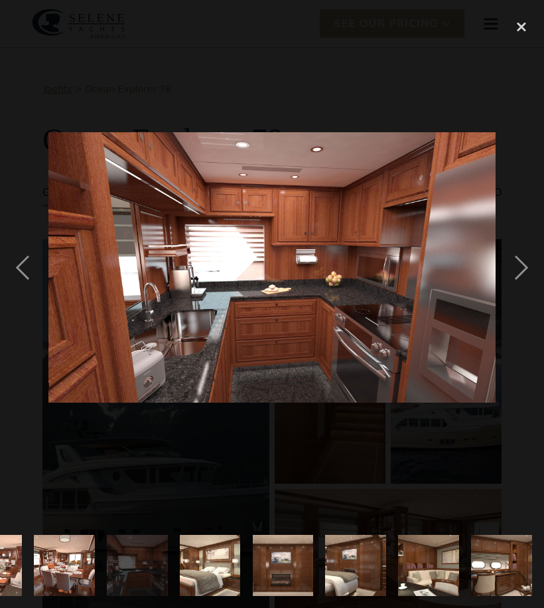
click at [19, 265] on div "previous image" at bounding box center [22, 267] width 45 height 511
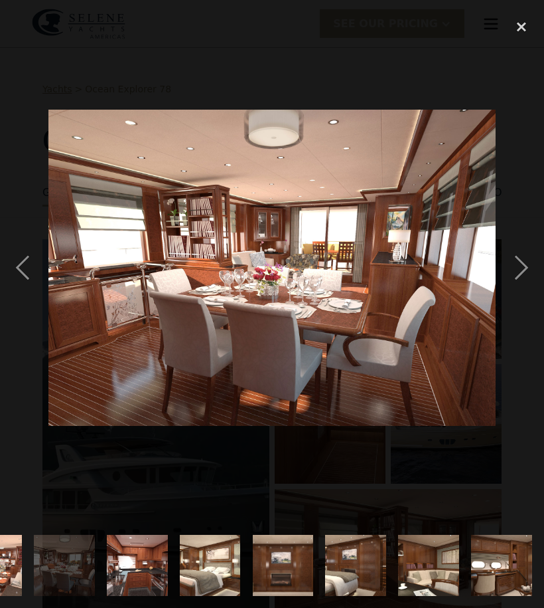
click at [30, 264] on div "previous image" at bounding box center [22, 267] width 45 height 511
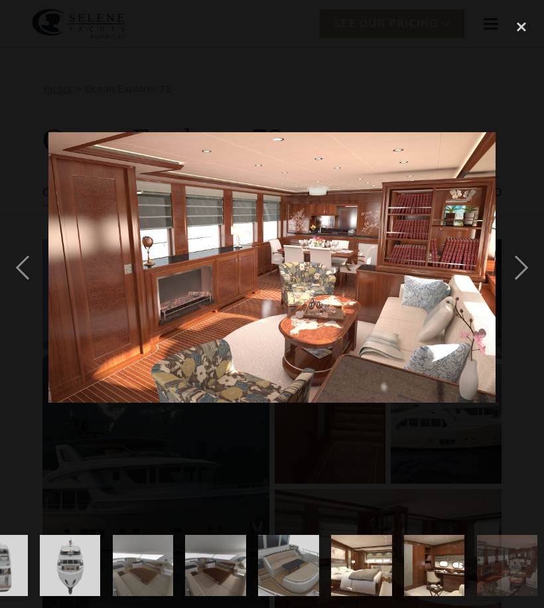
scroll to position [0, 774]
click at [28, 266] on div "previous image" at bounding box center [22, 267] width 45 height 511
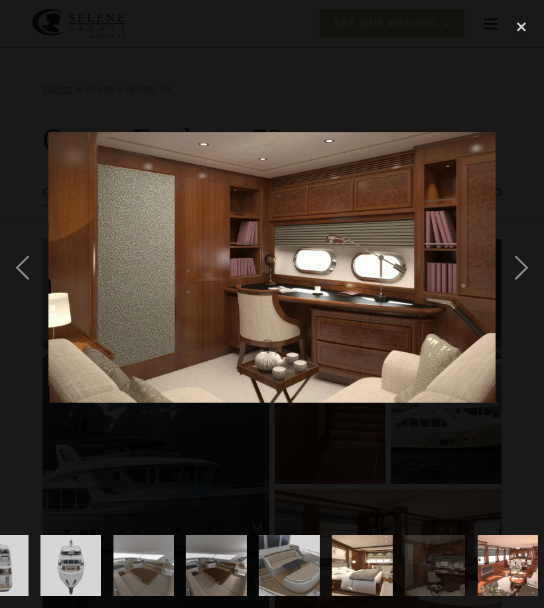
click at [28, 273] on div "previous image" at bounding box center [22, 267] width 45 height 511
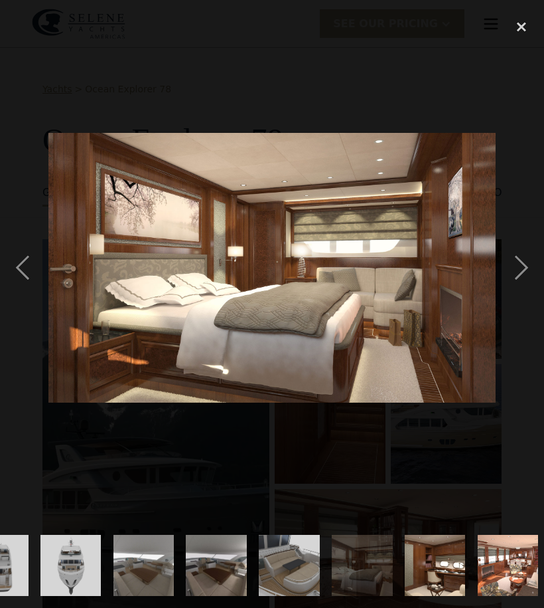
click at [24, 268] on div "previous image" at bounding box center [22, 267] width 45 height 511
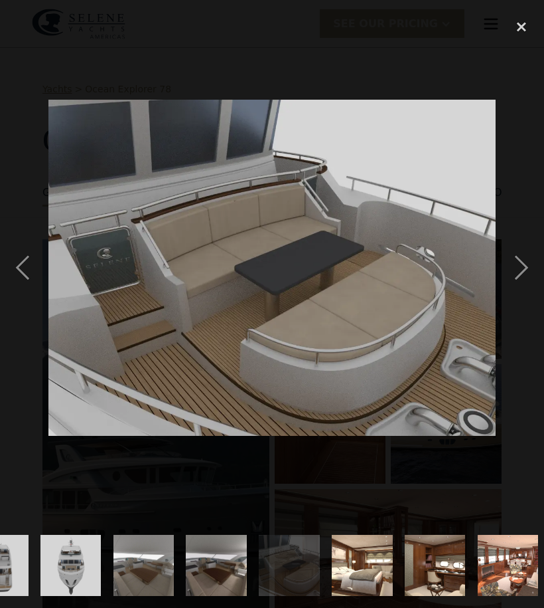
click at [23, 269] on div "previous image" at bounding box center [22, 267] width 45 height 511
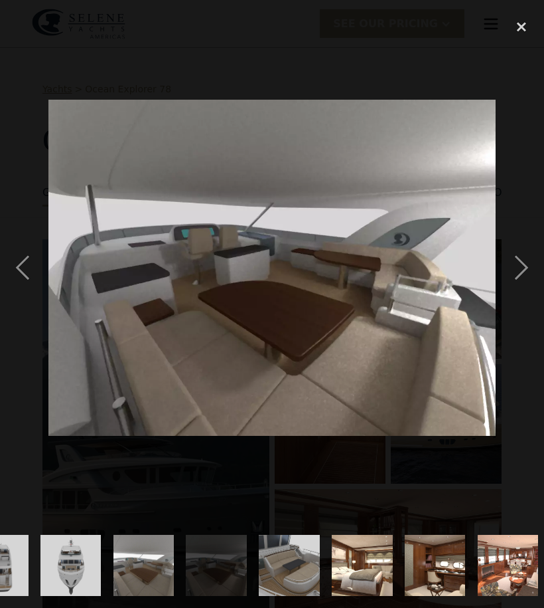
click at [31, 268] on div "previous image" at bounding box center [22, 267] width 45 height 511
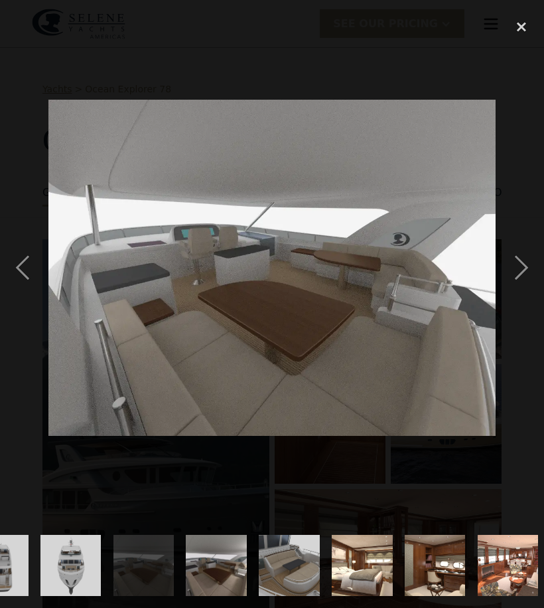
click at [19, 268] on div "previous image" at bounding box center [22, 267] width 45 height 511
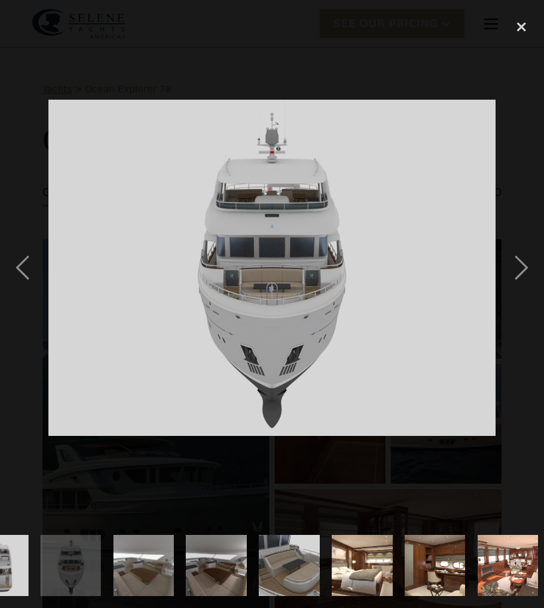
click at [21, 269] on div "previous image" at bounding box center [22, 267] width 45 height 511
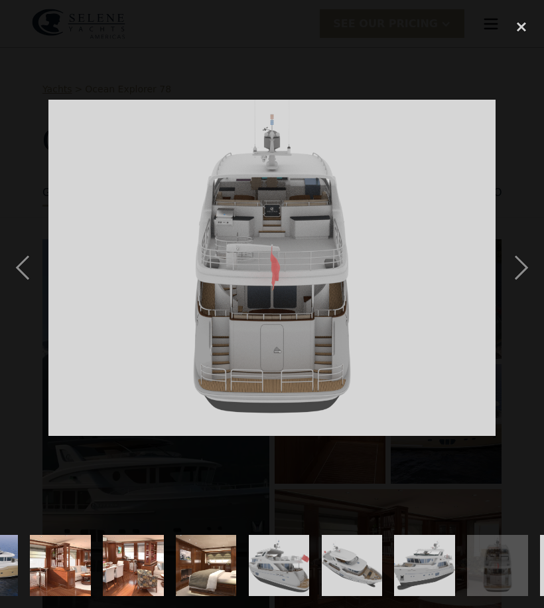
scroll to position [0, 264]
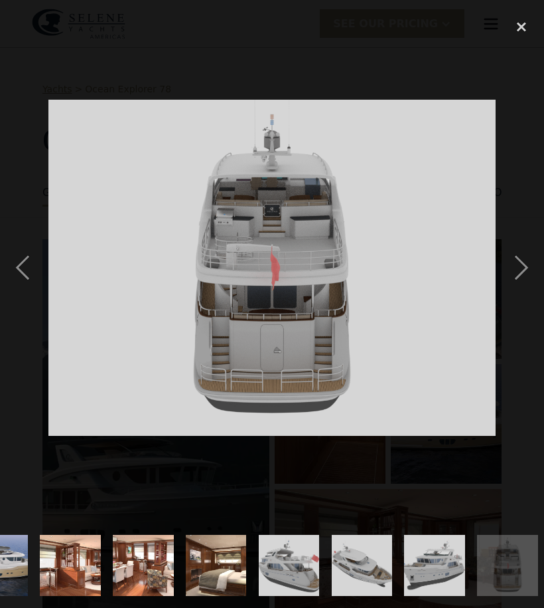
click at [28, 265] on div "previous image" at bounding box center [22, 267] width 45 height 511
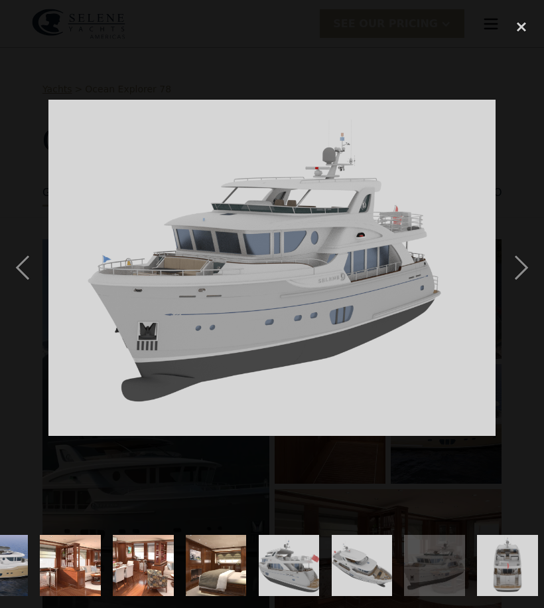
click at [23, 266] on div "previous image" at bounding box center [22, 267] width 45 height 511
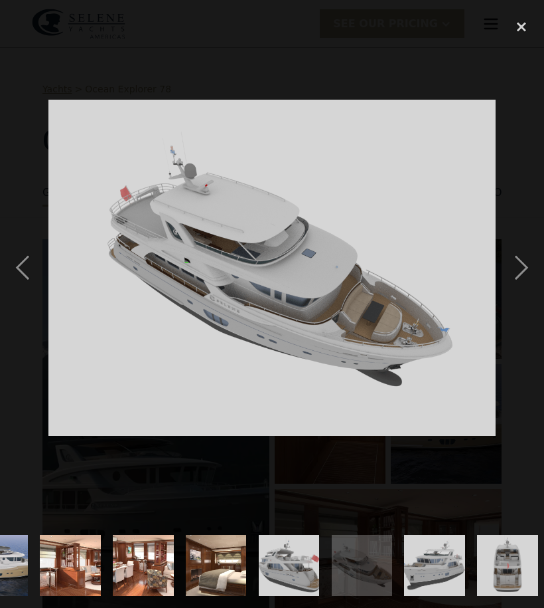
click at [21, 269] on div "previous image" at bounding box center [22, 267] width 45 height 511
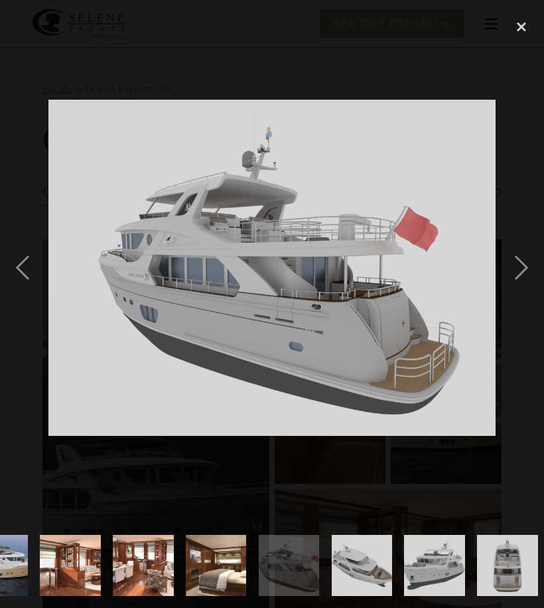
click at [20, 270] on div "previous image" at bounding box center [22, 267] width 45 height 511
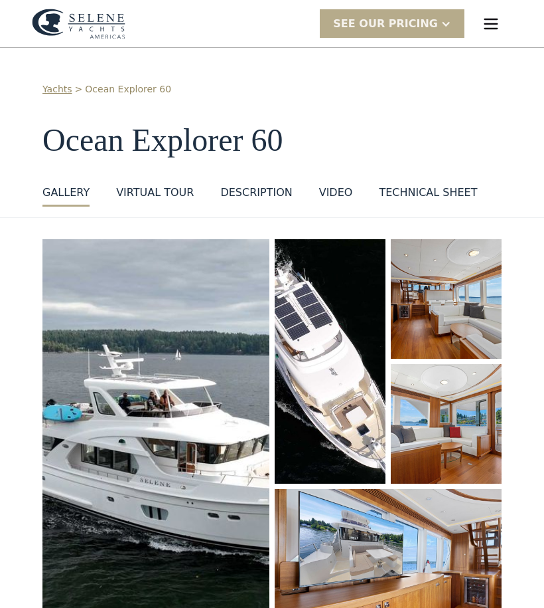
click at [101, 457] on img "open lightbox" at bounding box center [155, 439] width 227 height 401
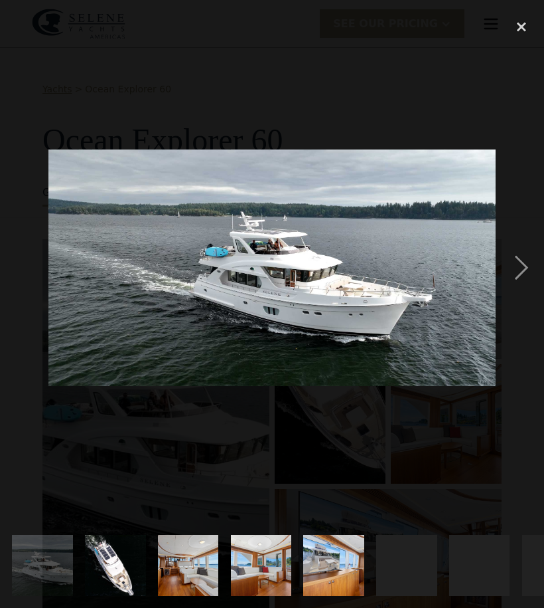
click at [122, 481] on div at bounding box center [272, 267] width 544 height 511
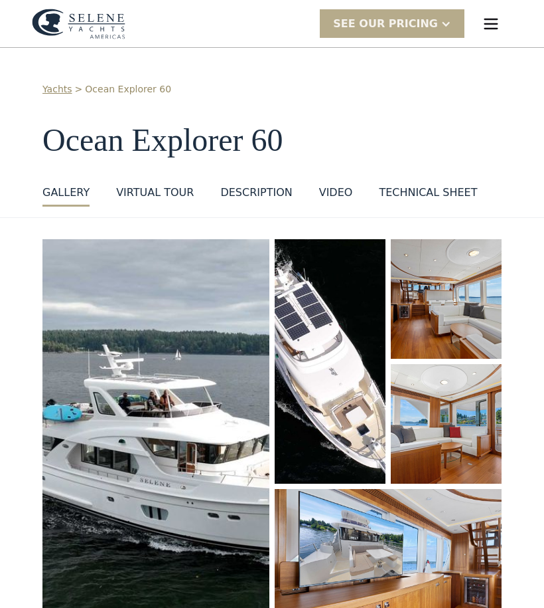
click at [121, 420] on img "open lightbox" at bounding box center [155, 439] width 227 height 401
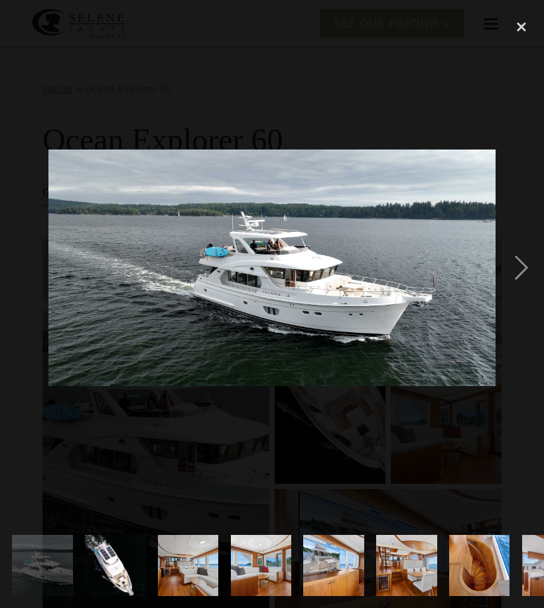
click at [523, 273] on div "next image" at bounding box center [521, 267] width 45 height 511
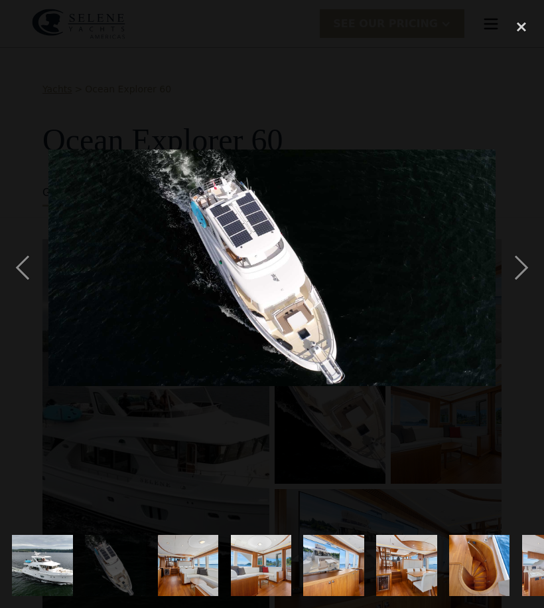
click at [525, 268] on div "next image" at bounding box center [521, 267] width 45 height 511
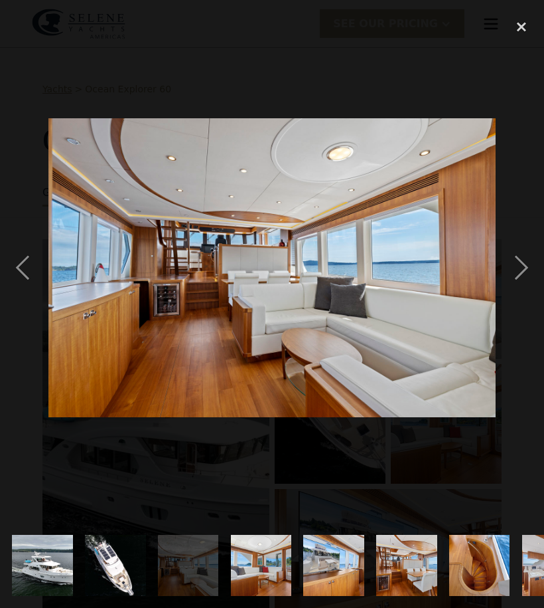
click at [523, 274] on div "next image" at bounding box center [521, 267] width 45 height 511
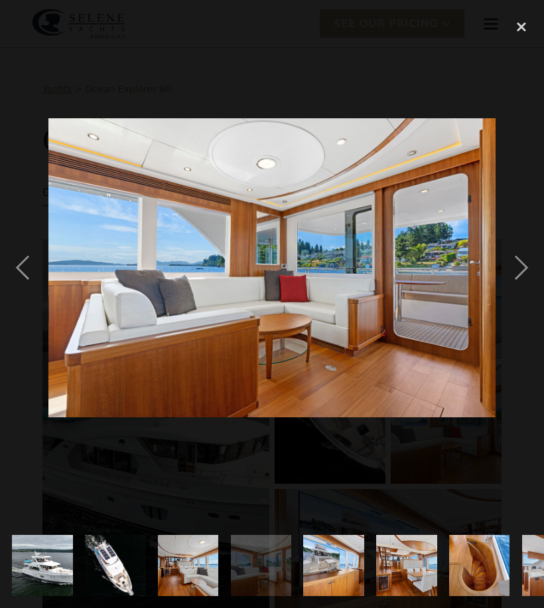
click at [521, 280] on div "next image" at bounding box center [521, 267] width 45 height 511
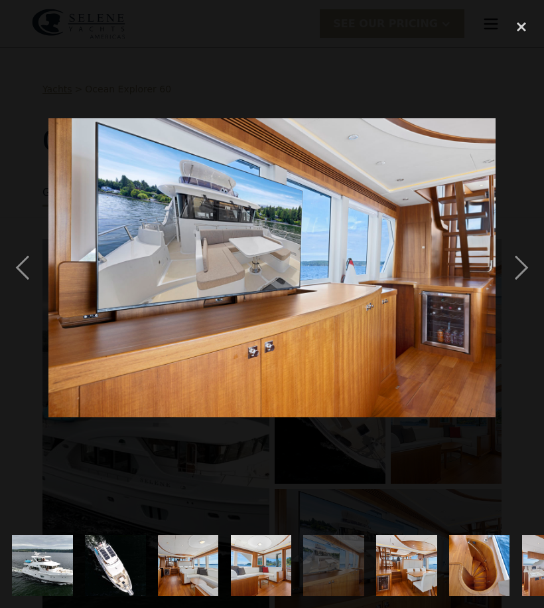
click at [529, 271] on div "next image" at bounding box center [521, 267] width 45 height 511
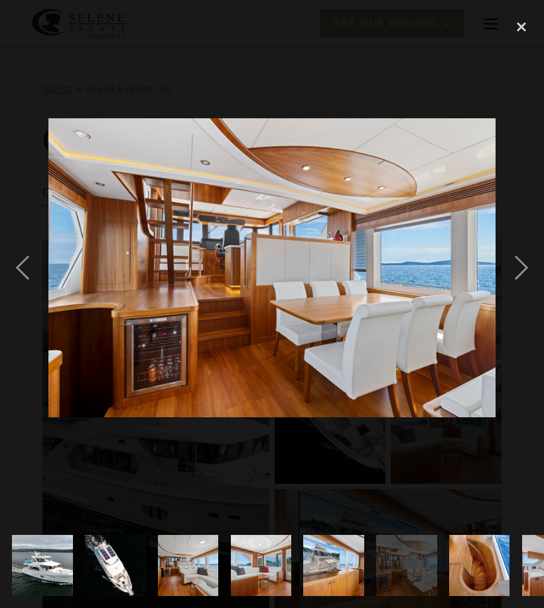
click at [521, 270] on div "next image" at bounding box center [521, 267] width 45 height 511
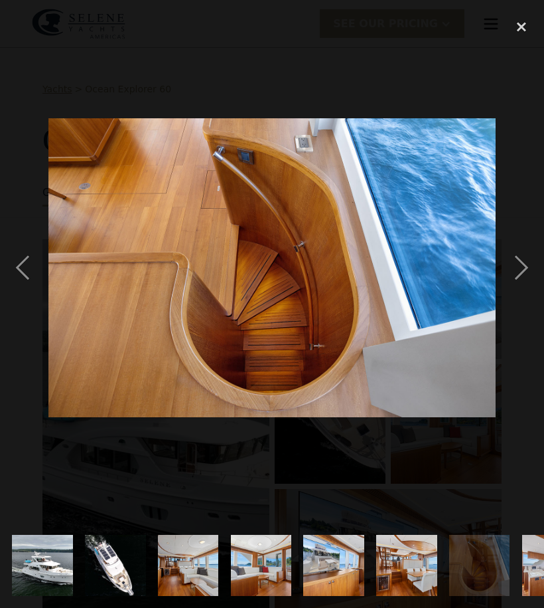
click at [520, 269] on div "next image" at bounding box center [521, 267] width 45 height 511
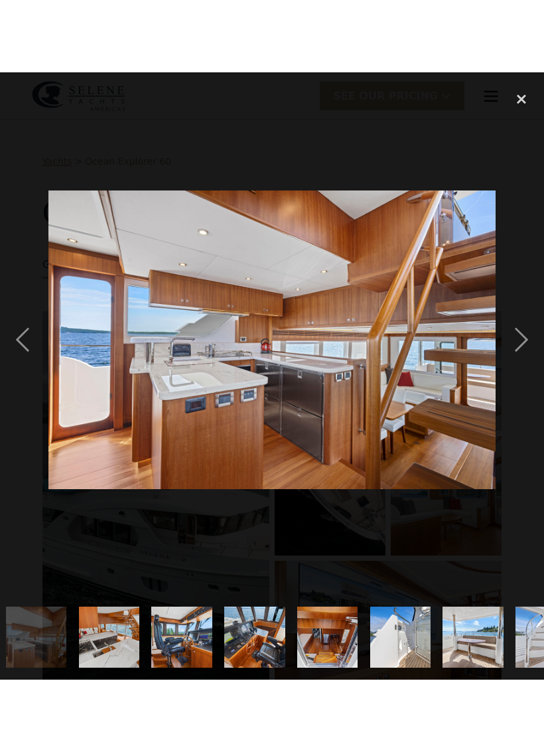
scroll to position [0, 517]
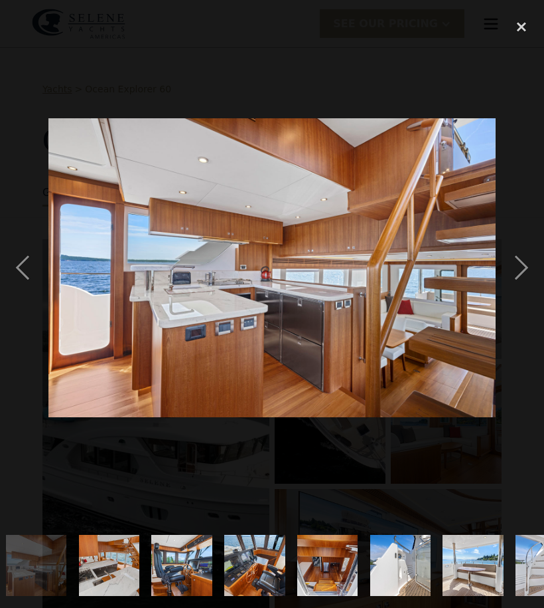
click at [523, 274] on div "next image" at bounding box center [521, 267] width 45 height 511
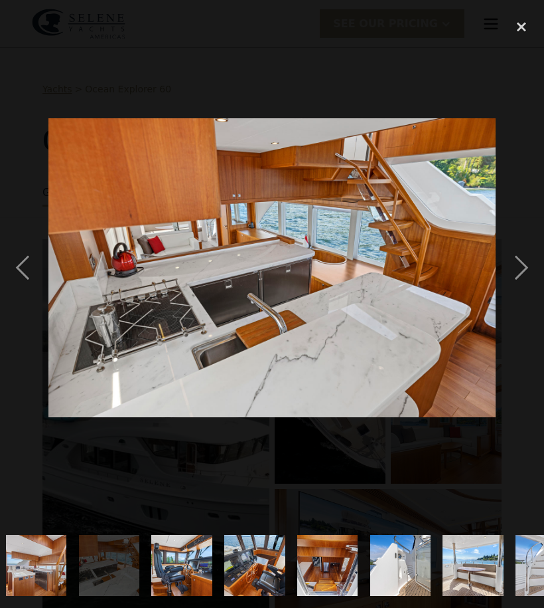
click at [521, 271] on div "next image" at bounding box center [521, 267] width 45 height 511
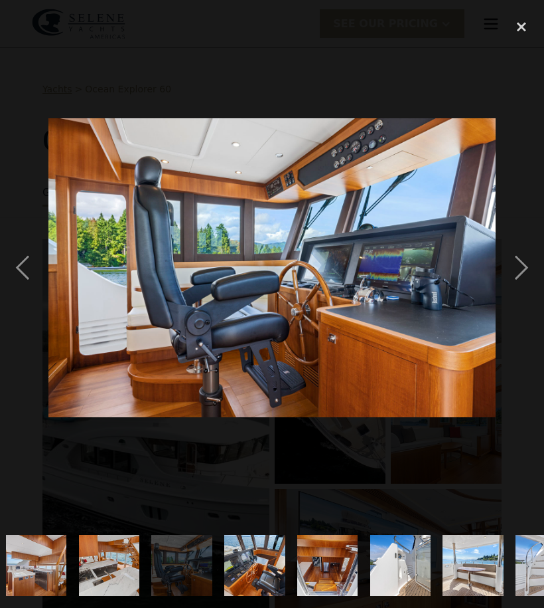
click at [521, 273] on div "next image" at bounding box center [521, 267] width 45 height 511
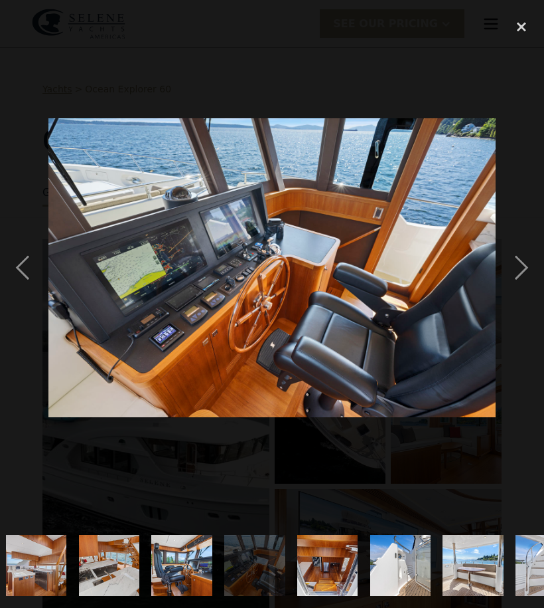
click at [527, 270] on div "next image" at bounding box center [521, 267] width 45 height 511
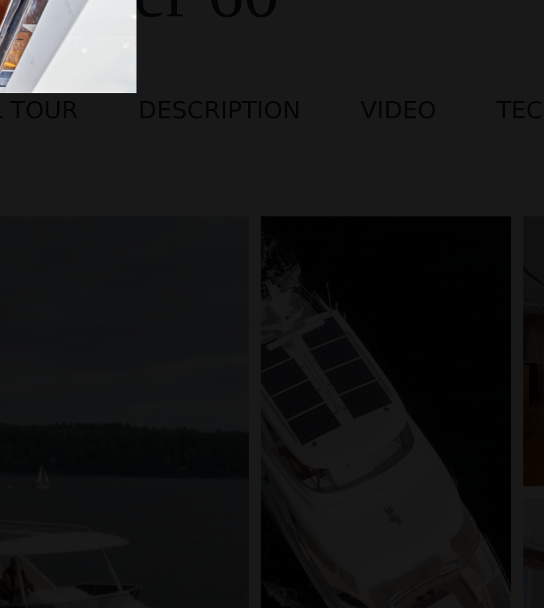
scroll to position [0, 268]
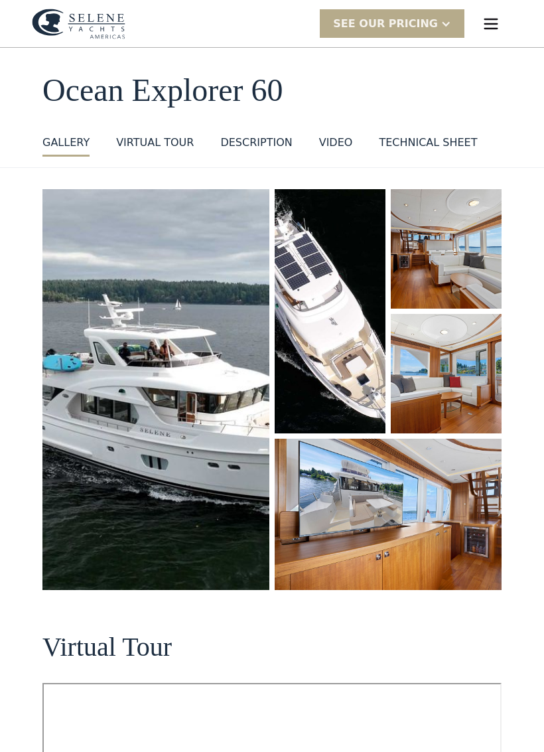
click at [392, 507] on img "open lightbox" at bounding box center [388, 514] width 227 height 151
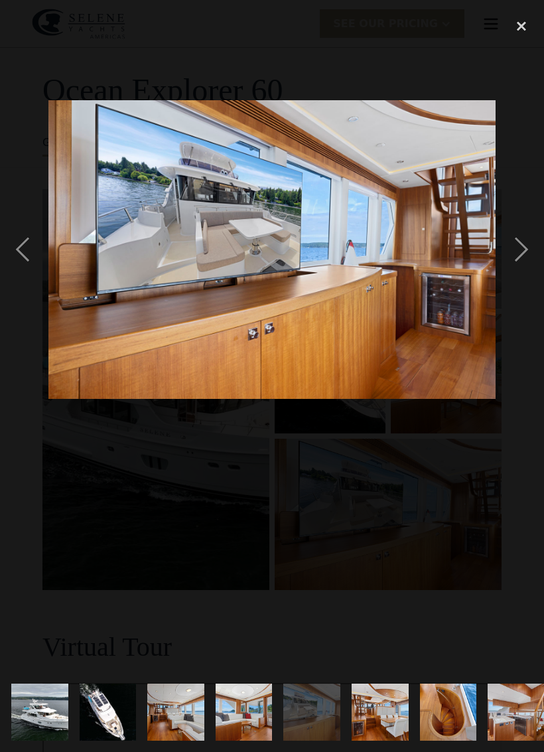
click at [529, 250] on div "next image" at bounding box center [521, 249] width 45 height 477
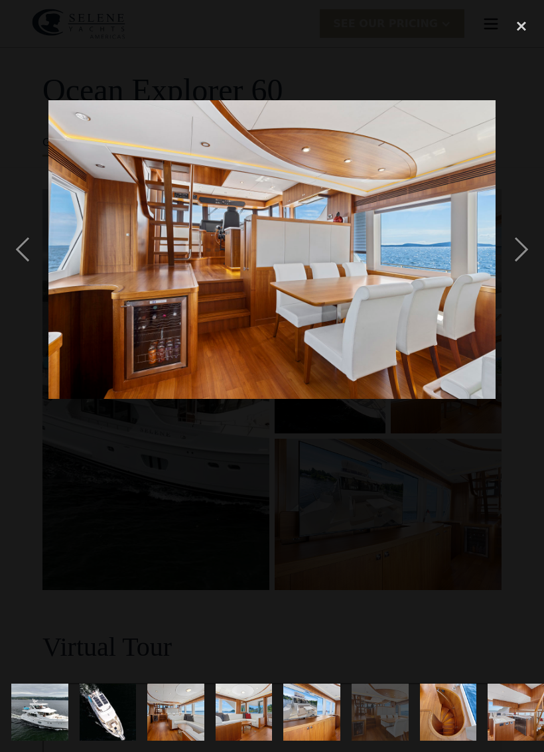
click at [531, 247] on div "next image" at bounding box center [521, 249] width 45 height 477
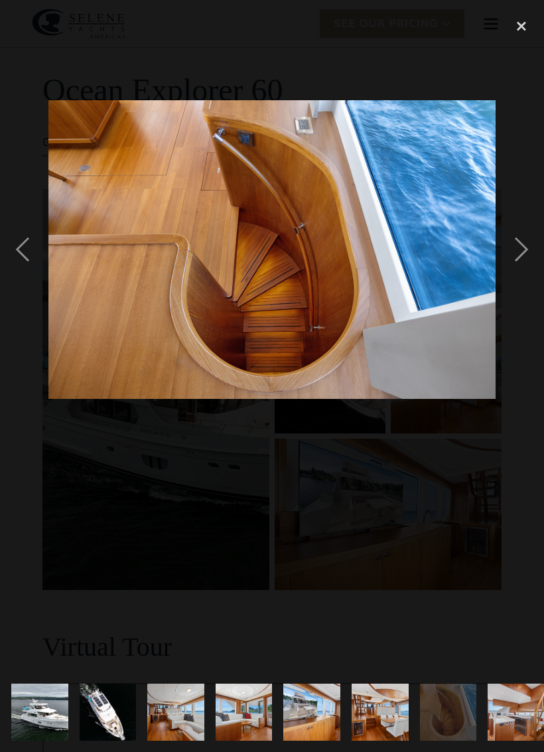
click at [24, 242] on div "previous image" at bounding box center [22, 249] width 45 height 477
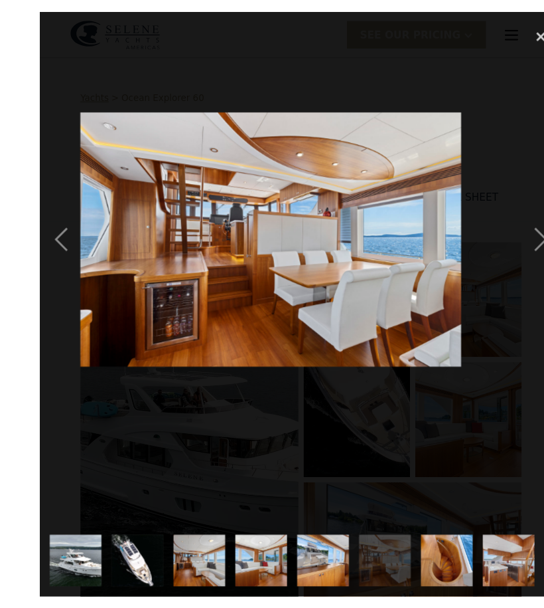
scroll to position [1, 0]
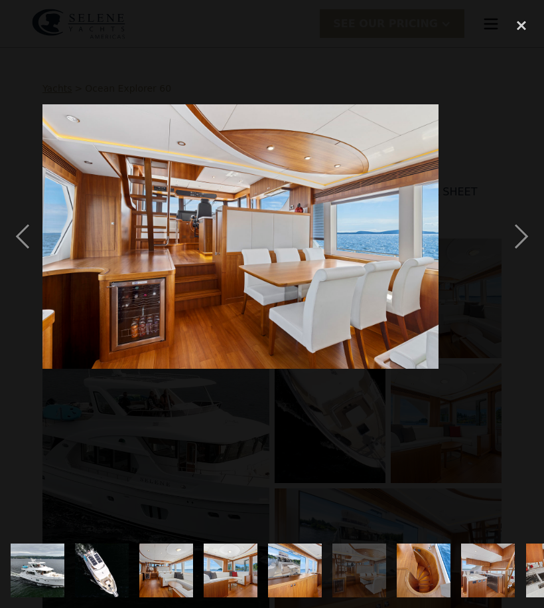
click at [529, 229] on div "next image" at bounding box center [521, 237] width 45 height 452
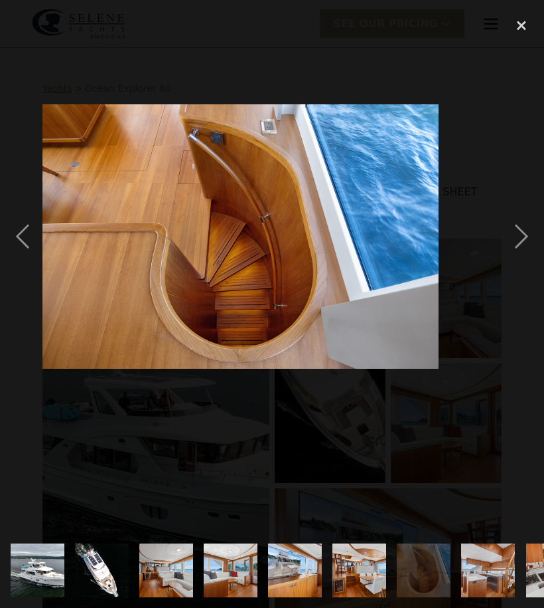
scroll to position [0, 0]
click at [526, 232] on div "next image" at bounding box center [521, 237] width 45 height 452
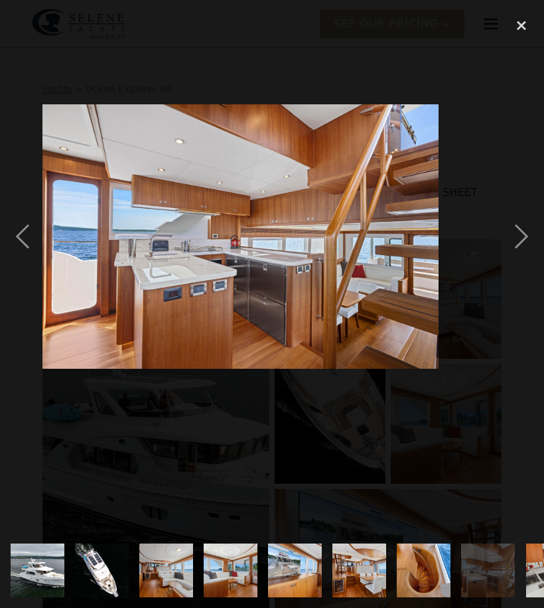
click at [518, 240] on div "next image" at bounding box center [521, 237] width 45 height 452
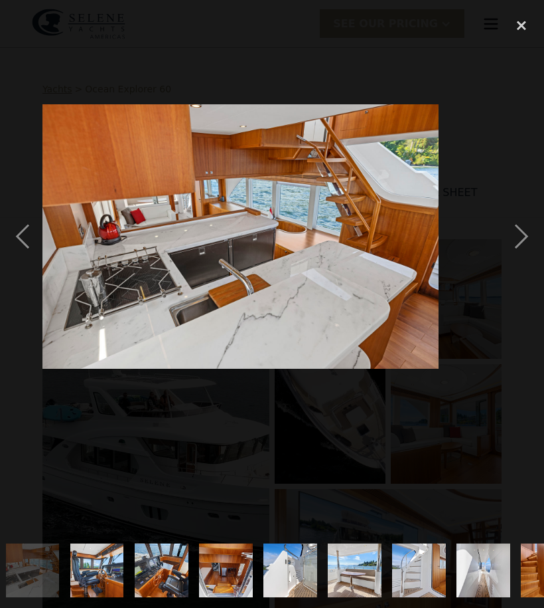
scroll to position [0, 521]
click at [522, 241] on div "next image" at bounding box center [521, 237] width 45 height 452
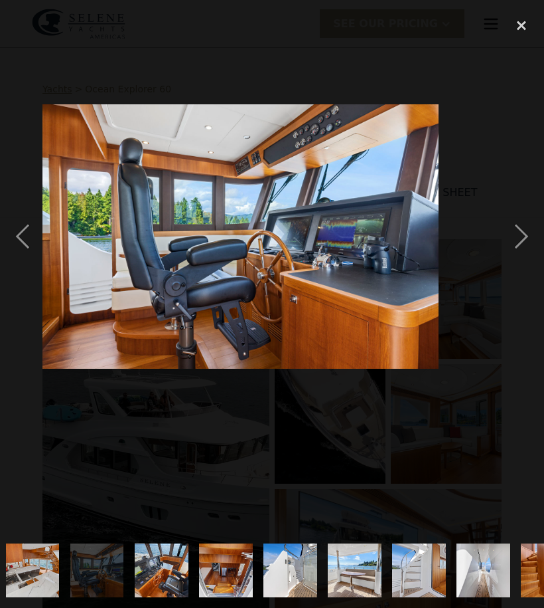
click at [529, 238] on div "next image" at bounding box center [521, 237] width 45 height 452
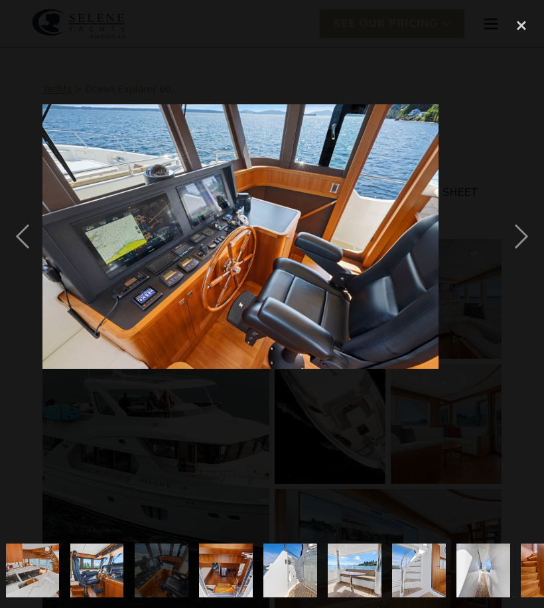
click at [524, 244] on div "next image" at bounding box center [521, 237] width 45 height 452
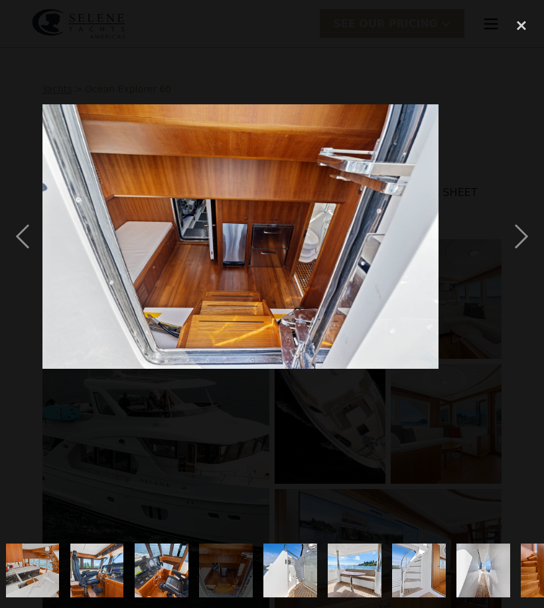
click at [21, 229] on div "previous image" at bounding box center [22, 237] width 45 height 452
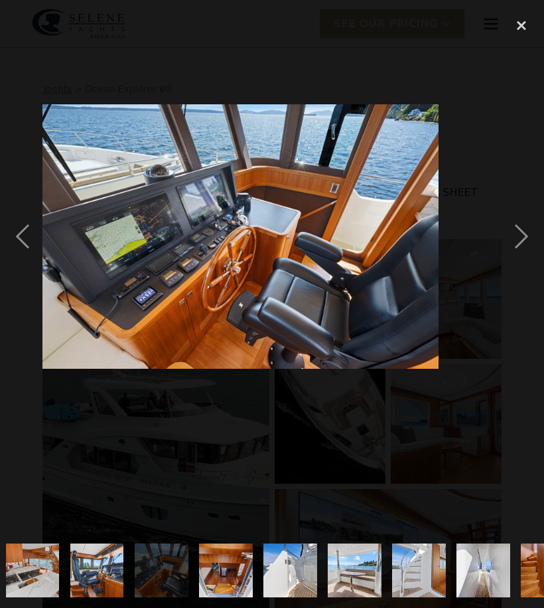
click at [528, 238] on div "next image" at bounding box center [521, 237] width 45 height 452
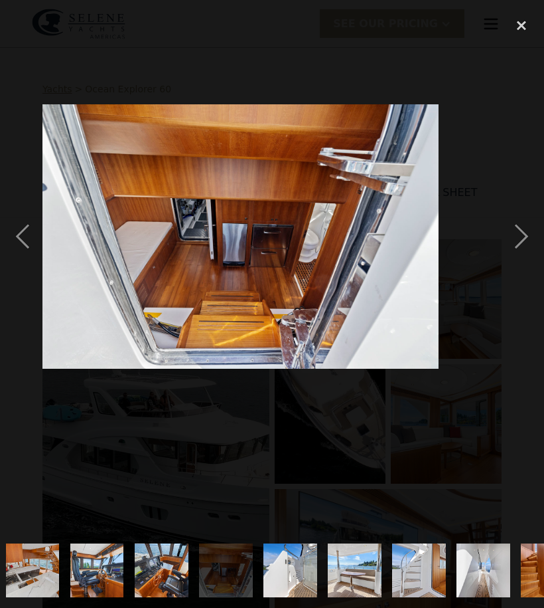
click at [537, 236] on div "next image" at bounding box center [521, 237] width 45 height 452
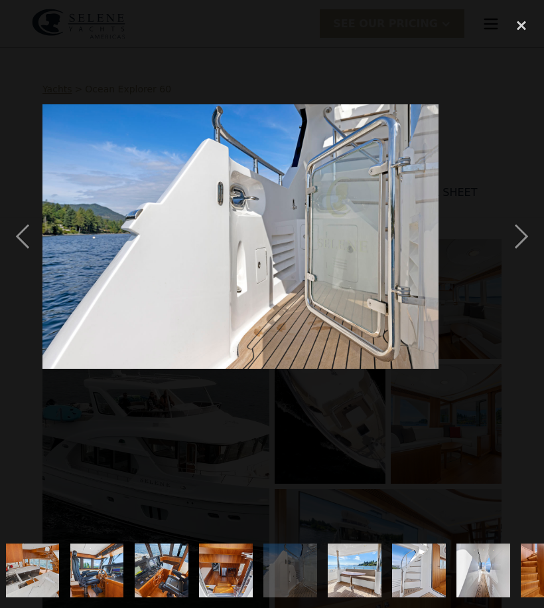
click at [525, 238] on div "next image" at bounding box center [521, 237] width 45 height 452
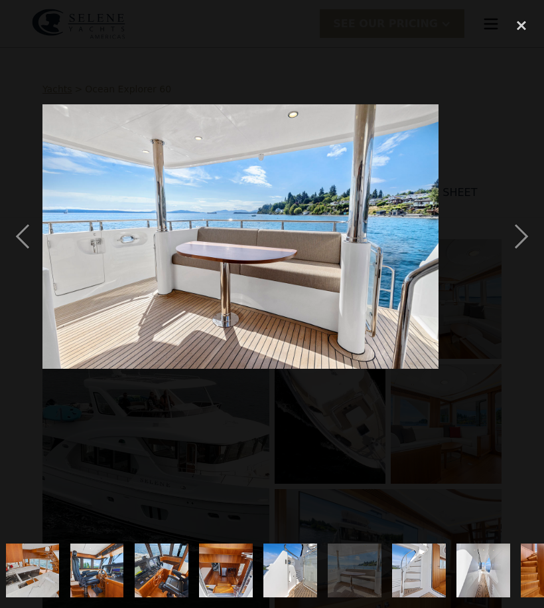
click at [523, 235] on div "next image" at bounding box center [521, 237] width 45 height 452
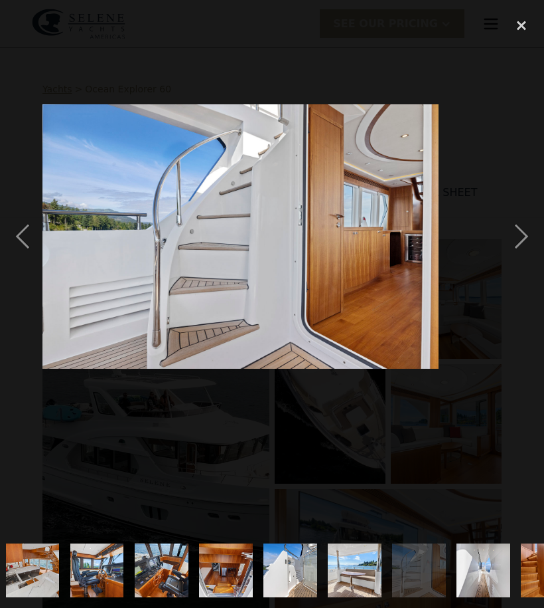
click at [521, 245] on div "next image" at bounding box center [521, 237] width 45 height 452
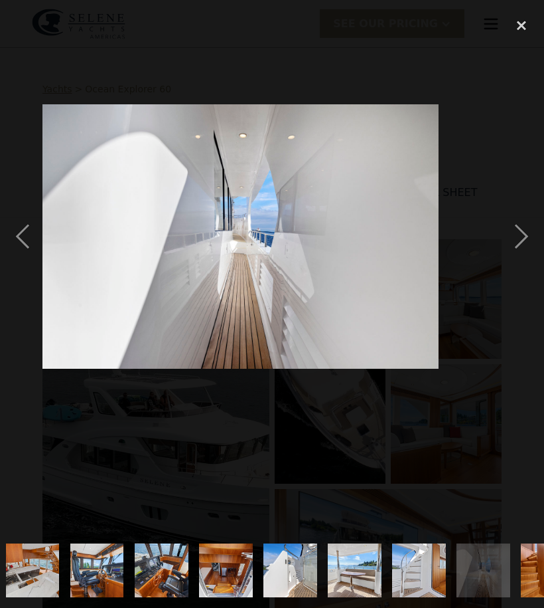
click at [522, 240] on div "next image" at bounding box center [521, 237] width 45 height 452
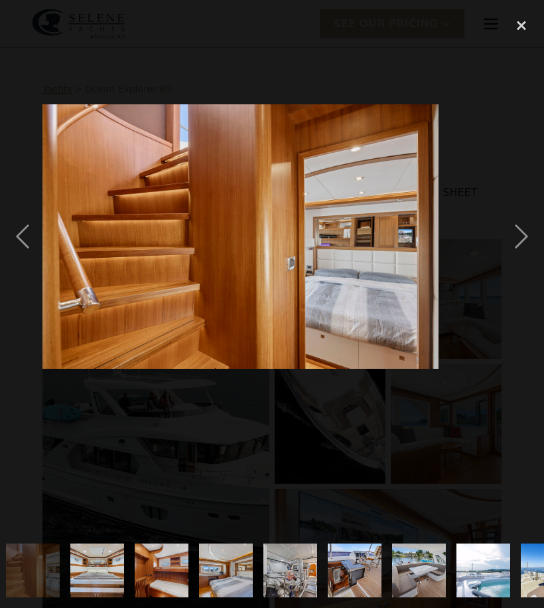
scroll to position [0, 1036]
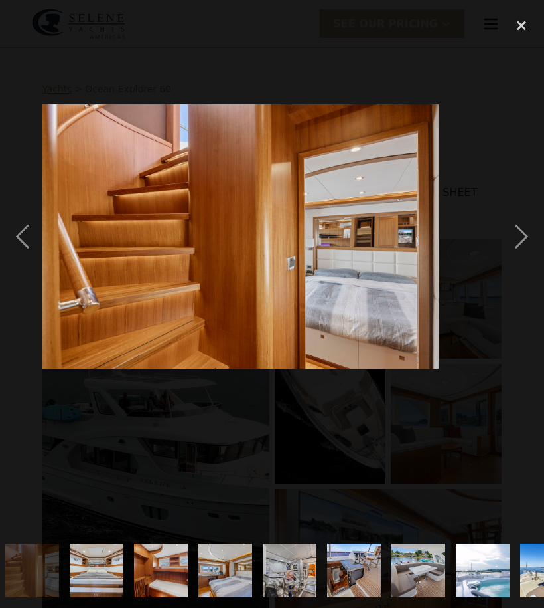
click at [521, 246] on div "next image" at bounding box center [521, 237] width 45 height 452
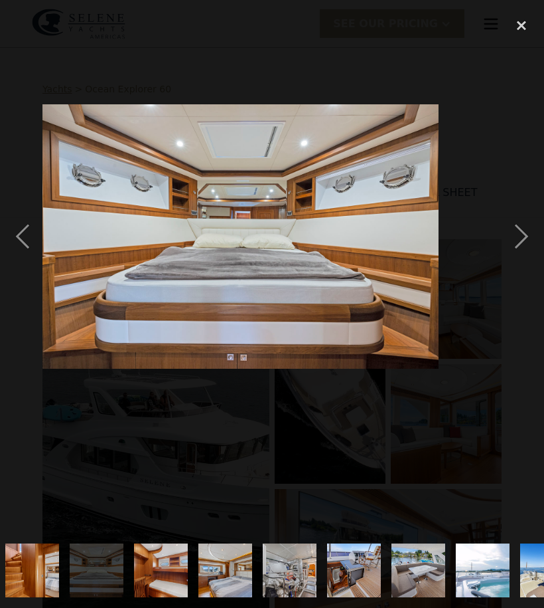
click at [523, 240] on div "next image" at bounding box center [521, 237] width 45 height 452
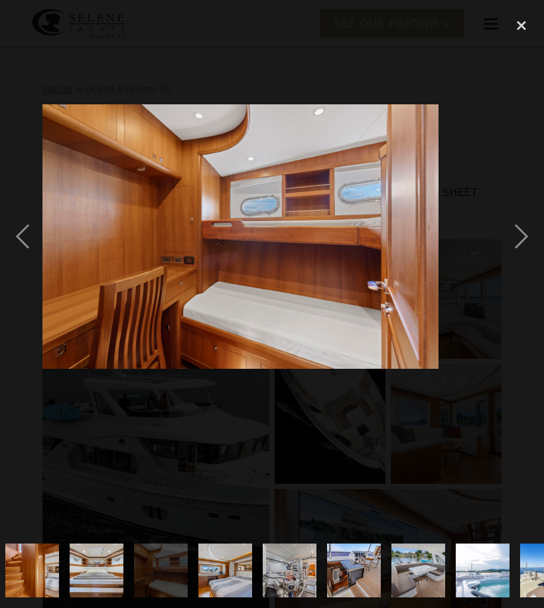
click at [529, 238] on div "next image" at bounding box center [521, 237] width 45 height 452
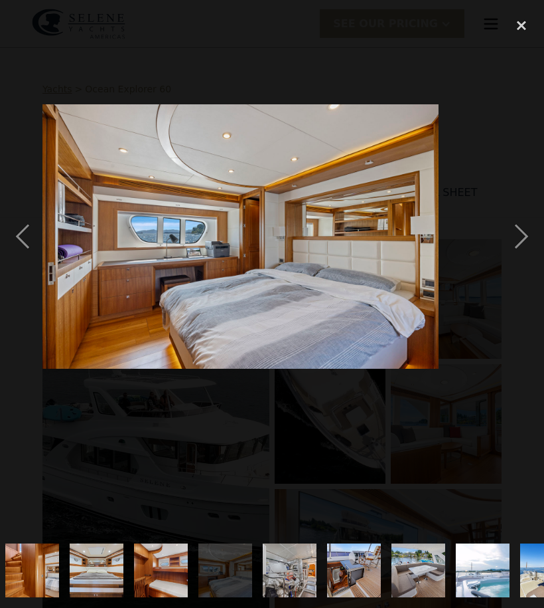
click at [27, 246] on div "previous image" at bounding box center [22, 237] width 45 height 452
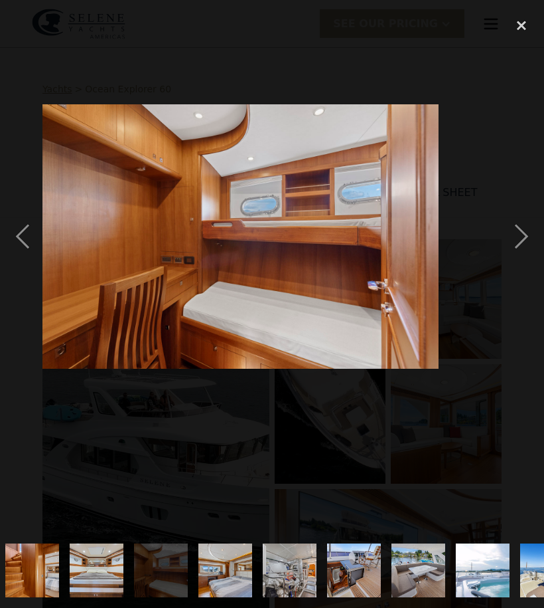
click at [22, 246] on div "previous image" at bounding box center [22, 237] width 45 height 452
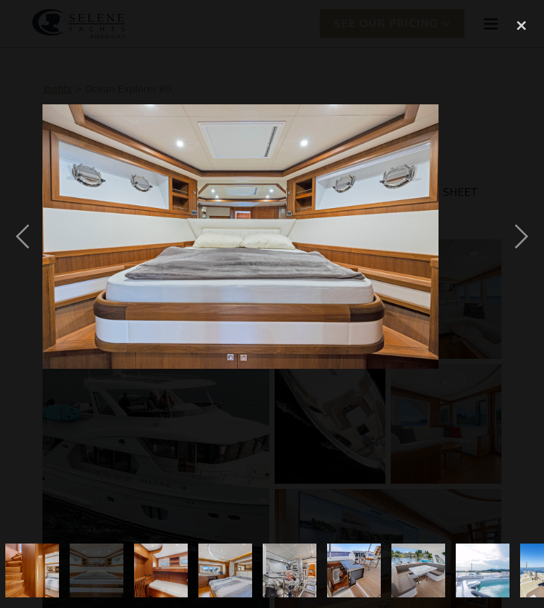
click at [523, 231] on div "next image" at bounding box center [521, 237] width 45 height 452
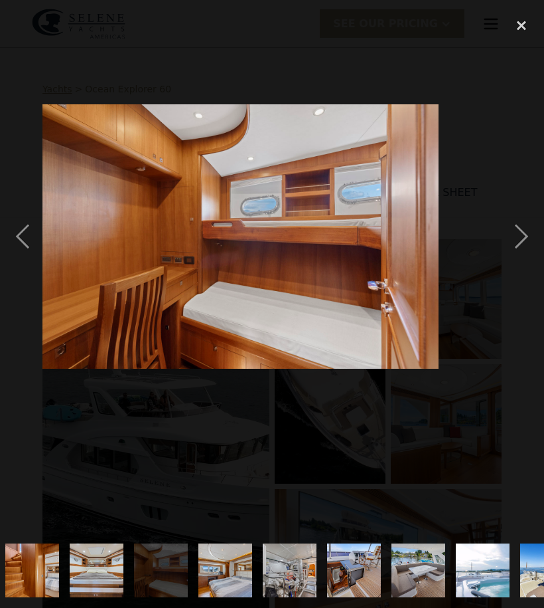
click at [523, 236] on div "next image" at bounding box center [521, 237] width 45 height 452
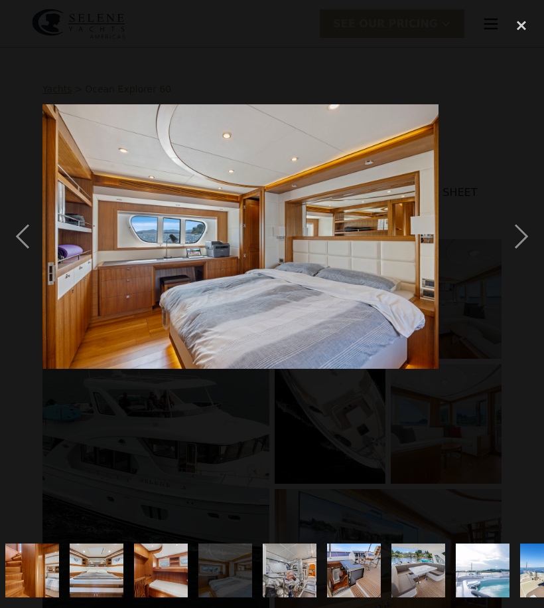
click at [521, 236] on div "next image" at bounding box center [521, 237] width 45 height 452
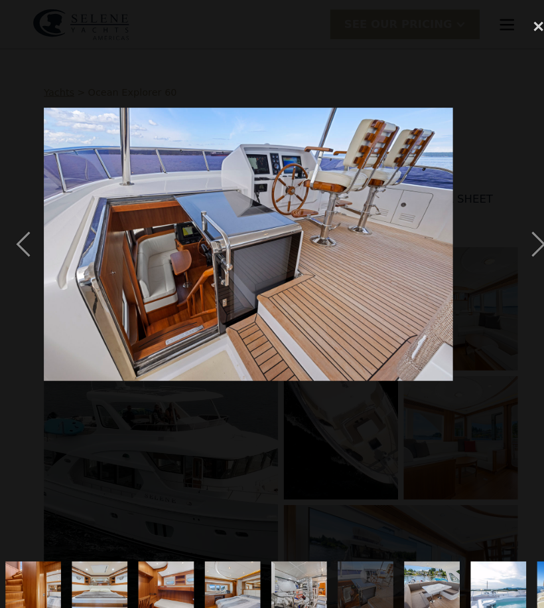
click at [21, 238] on div "previous image" at bounding box center [22, 237] width 45 height 452
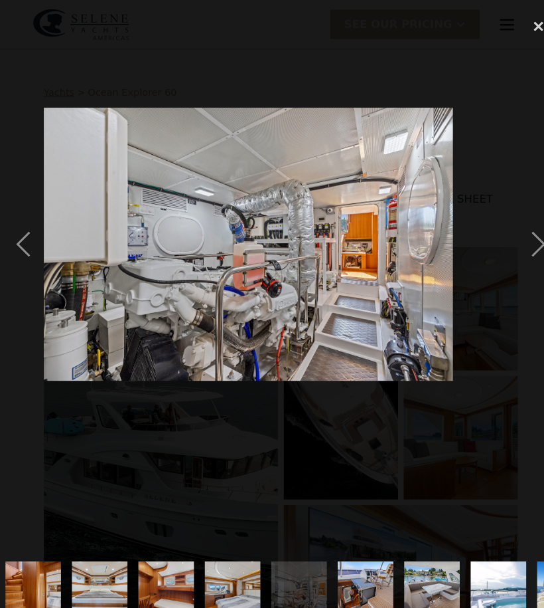
click at [523, 241] on div "next image" at bounding box center [521, 237] width 45 height 452
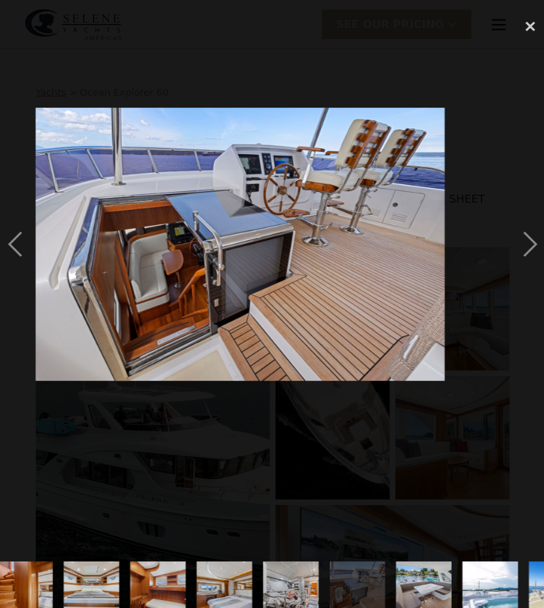
click at [518, 238] on div "next image" at bounding box center [521, 237] width 45 height 452
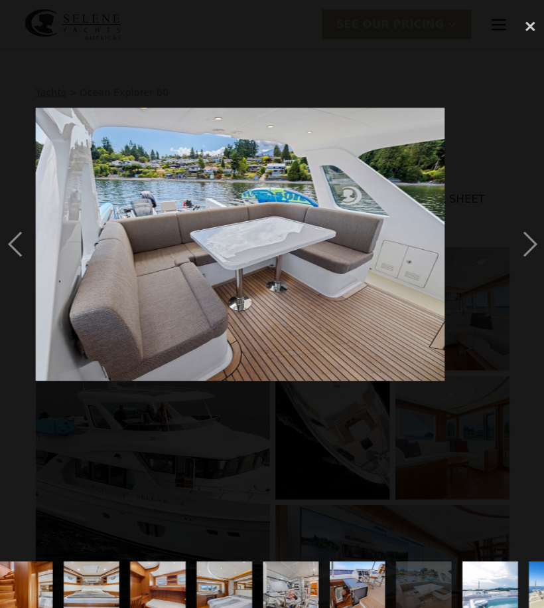
click at [511, 240] on div "next image" at bounding box center [521, 237] width 45 height 452
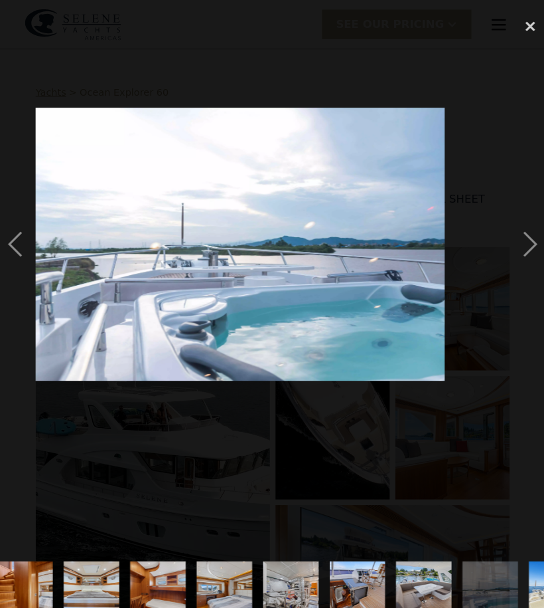
click at [517, 239] on div "next image" at bounding box center [521, 237] width 45 height 452
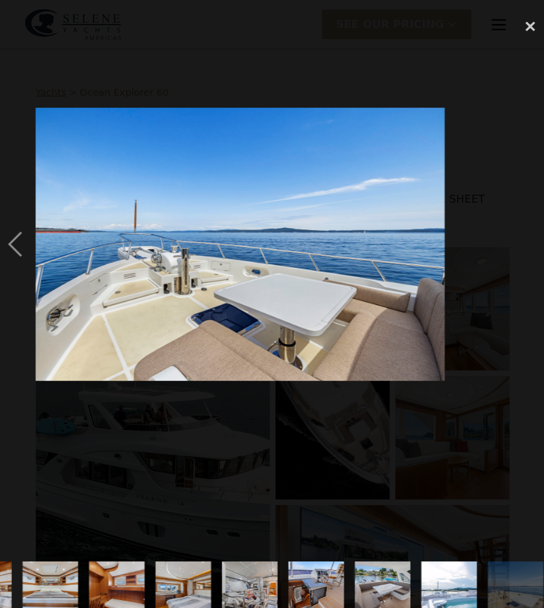
scroll to position [0, 1077]
click at [15, 231] on div "previous image" at bounding box center [22, 237] width 45 height 452
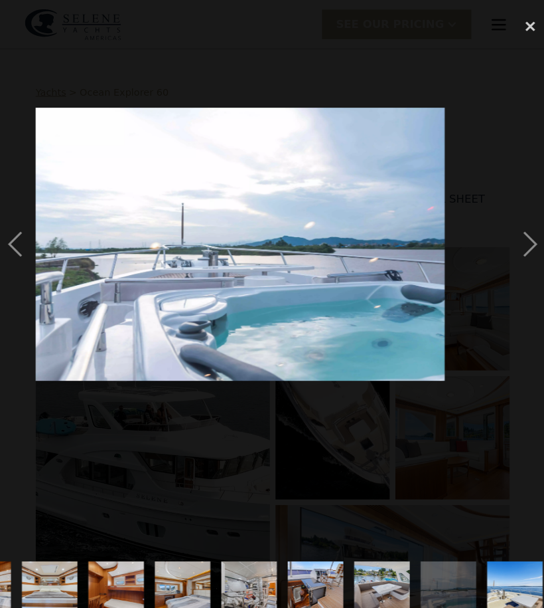
click at [508, 242] on div "next image" at bounding box center [521, 237] width 45 height 452
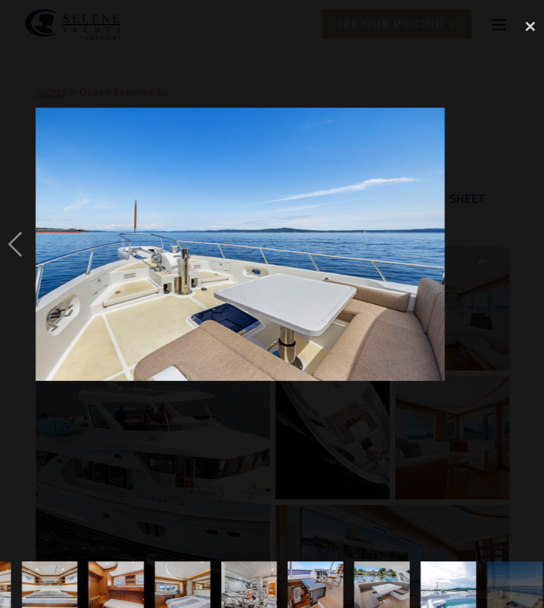
click at [19, 232] on div "previous image" at bounding box center [22, 237] width 45 height 452
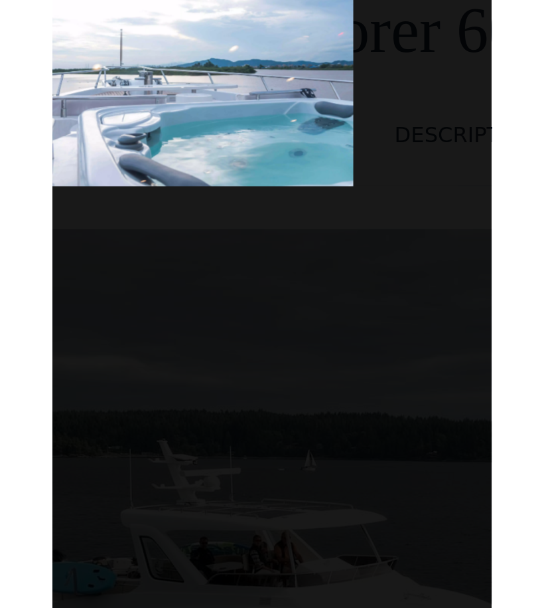
scroll to position [0, 369]
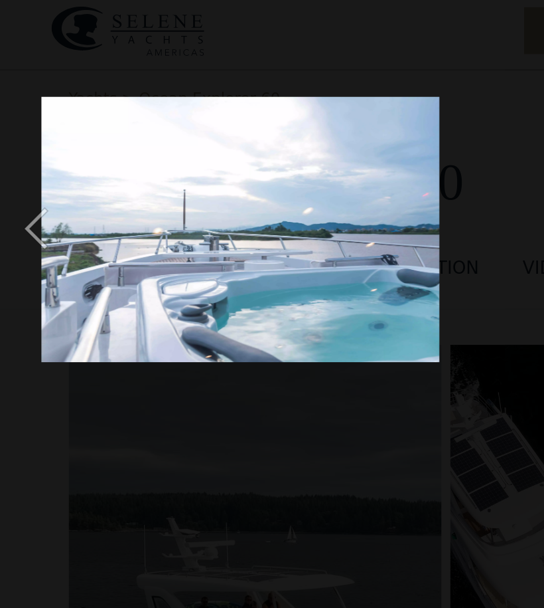
click at [17, 138] on div "previous image" at bounding box center [22, 145] width 45 height 276
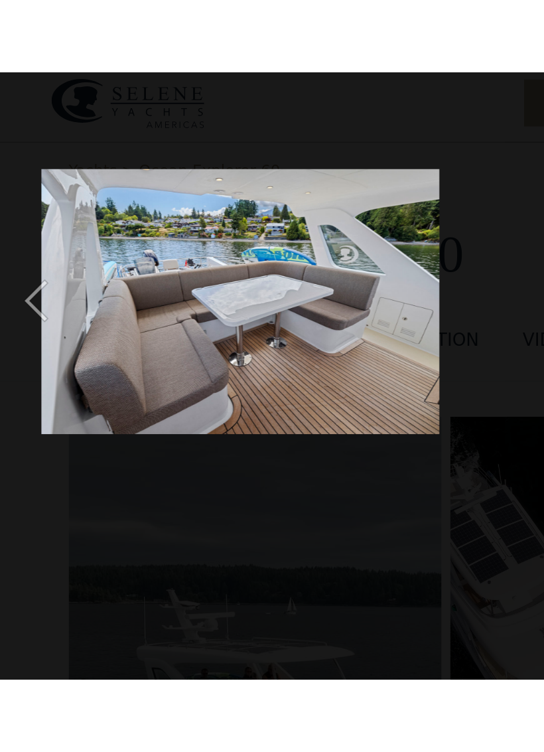
scroll to position [0, 0]
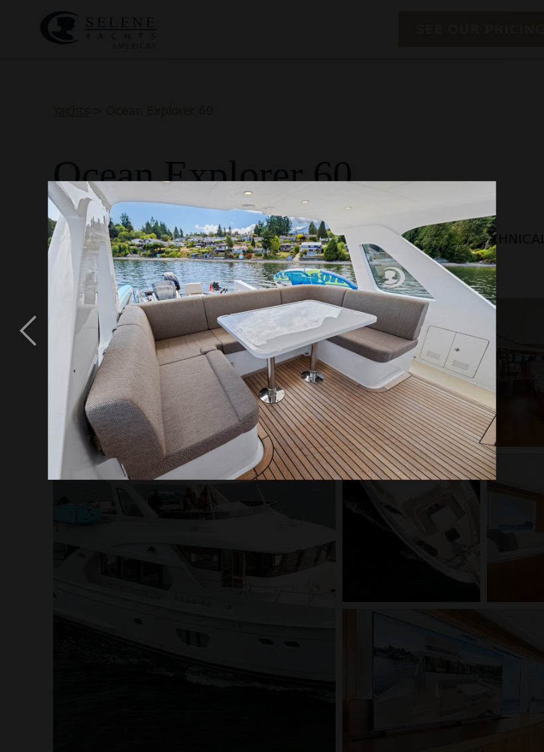
click at [425, 248] on div at bounding box center [218, 265] width 437 height 507
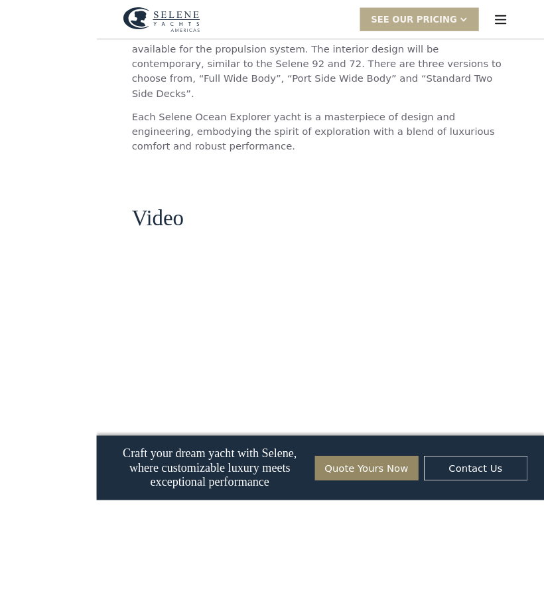
scroll to position [1624, 0]
